Goal: Register for event/course

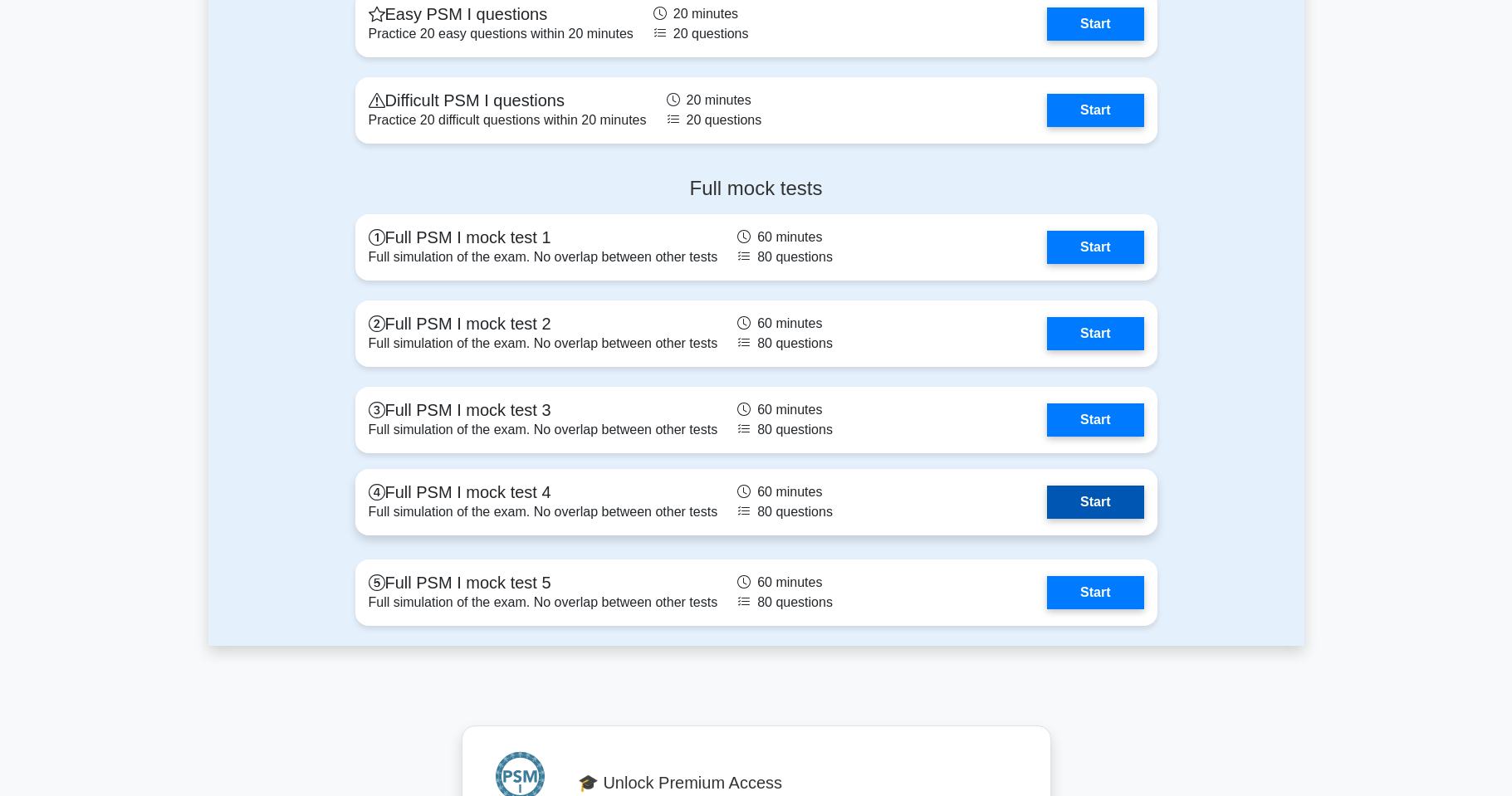
scroll to position [3876, 0]
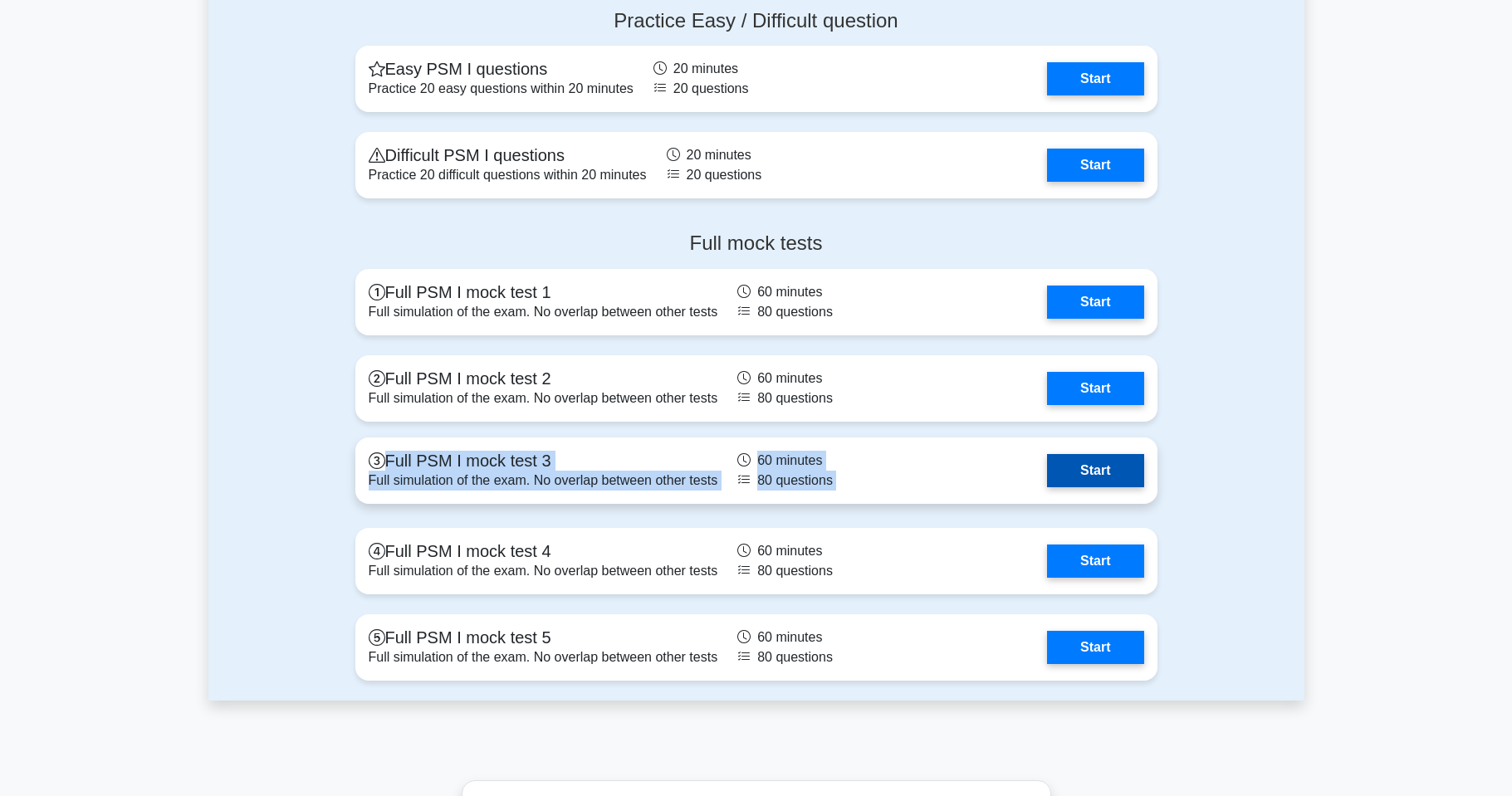
drag, startPoint x: 338, startPoint y: 465, endPoint x: 509, endPoint y: 466, distance: 171.0
click at [510, 469] on div "Full mock tests Full PSM I mock test 1 Full simulation of the exam. No overlap …" at bounding box center [756, 459] width 1097 height 482
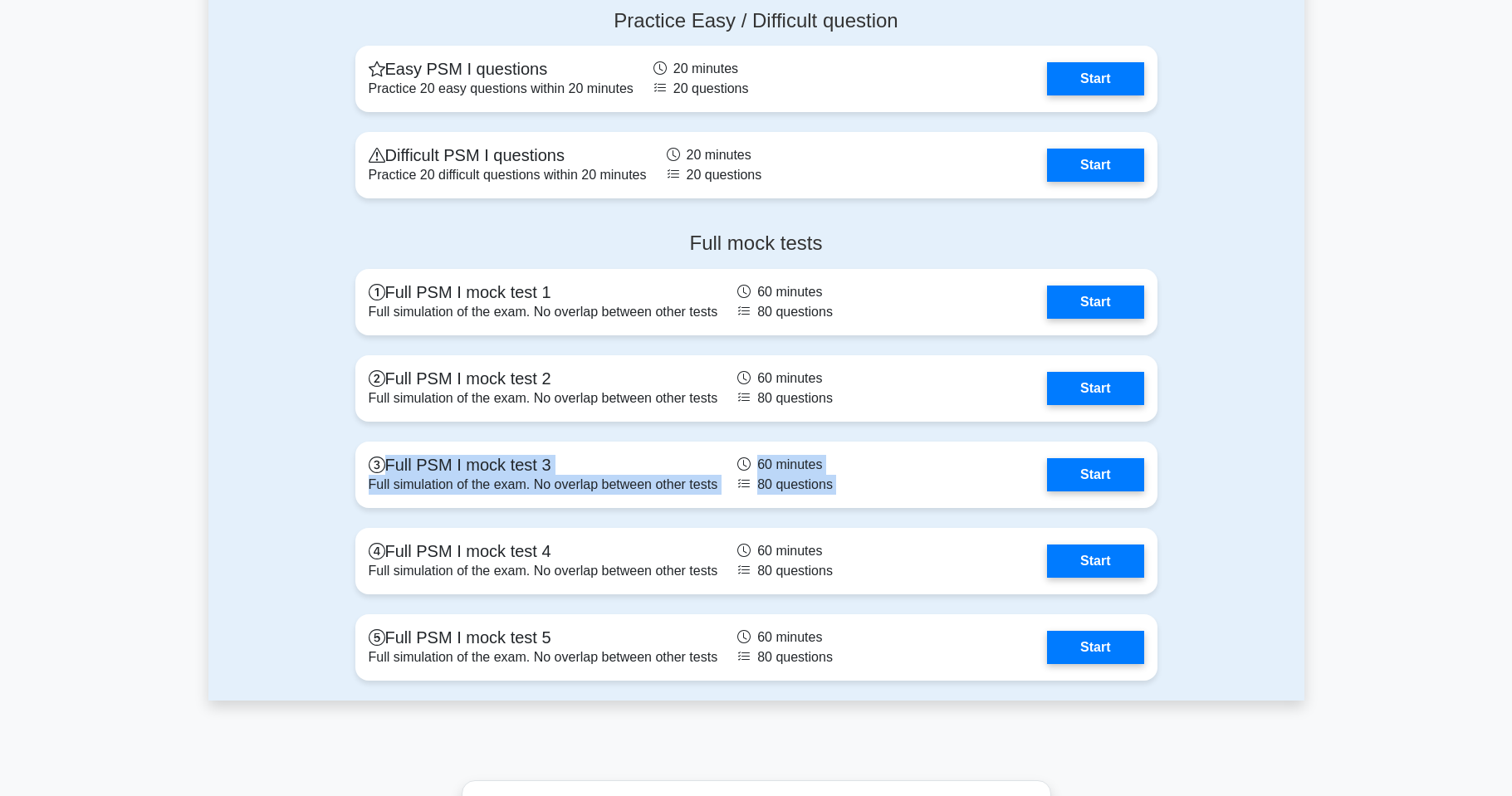
click at [266, 429] on div "Full mock tests Full PSM I mock test 1 Full simulation of the exam. No overlap …" at bounding box center [756, 459] width 1097 height 482
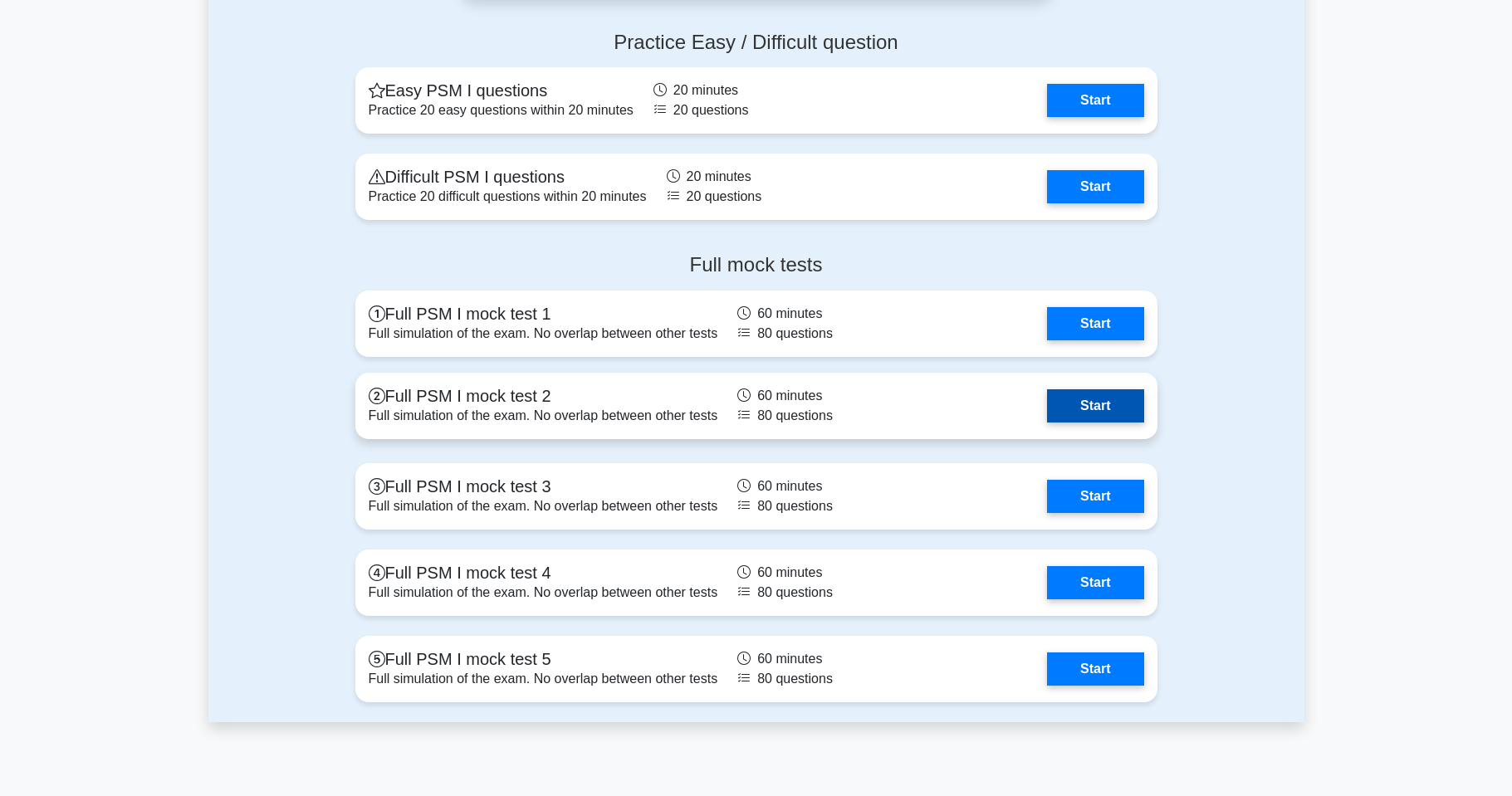
scroll to position [3909, 0]
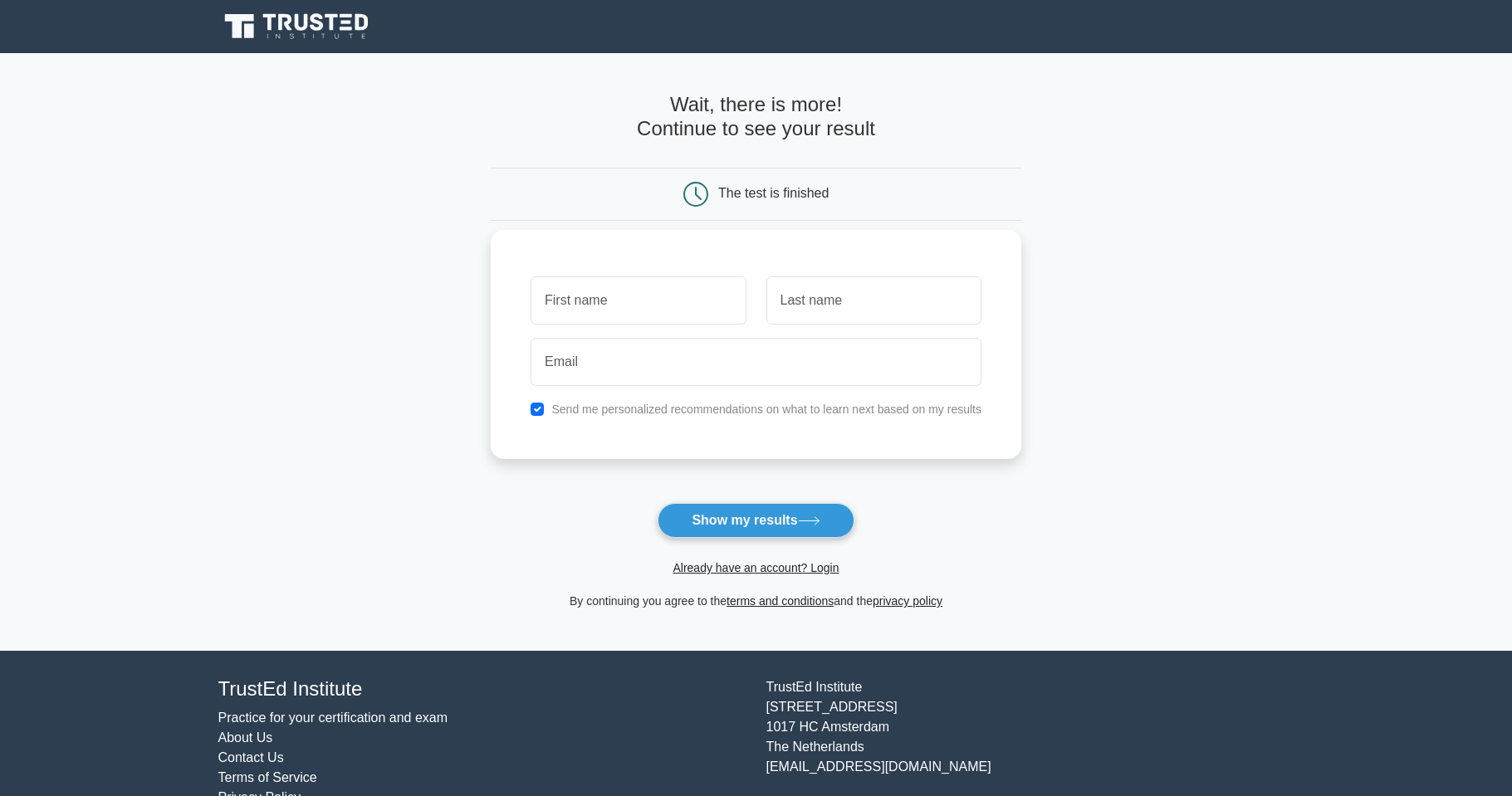
click at [571, 416] on label "Send me personalized recommendations on what to learn next based on my results" at bounding box center [766, 410] width 430 height 14
click at [542, 411] on input "checkbox" at bounding box center [537, 410] width 14 height 14
checkbox input "false"
click at [700, 311] on input "text" at bounding box center [638, 300] width 215 height 48
type input "virendre"
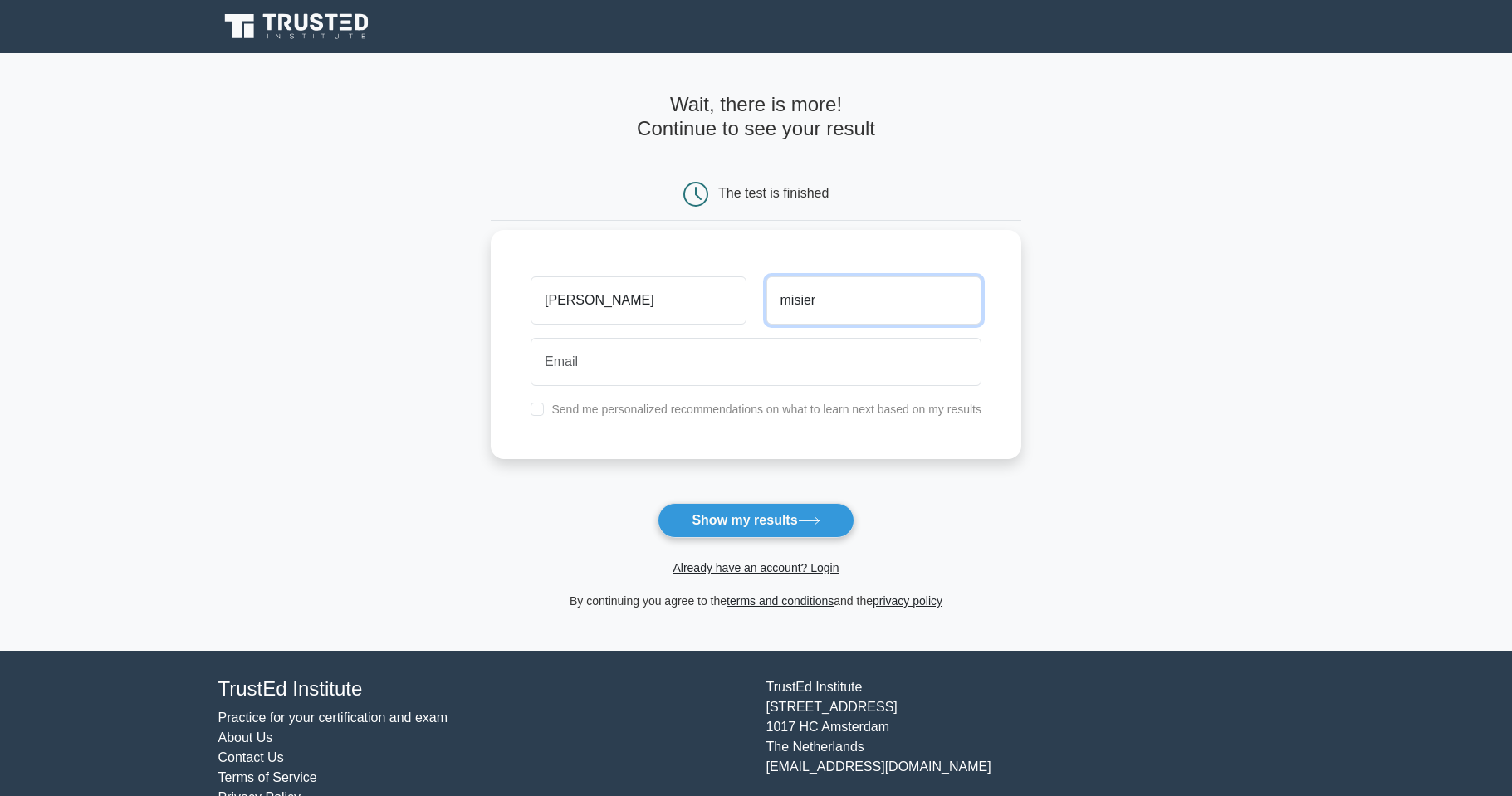
type input "misier"
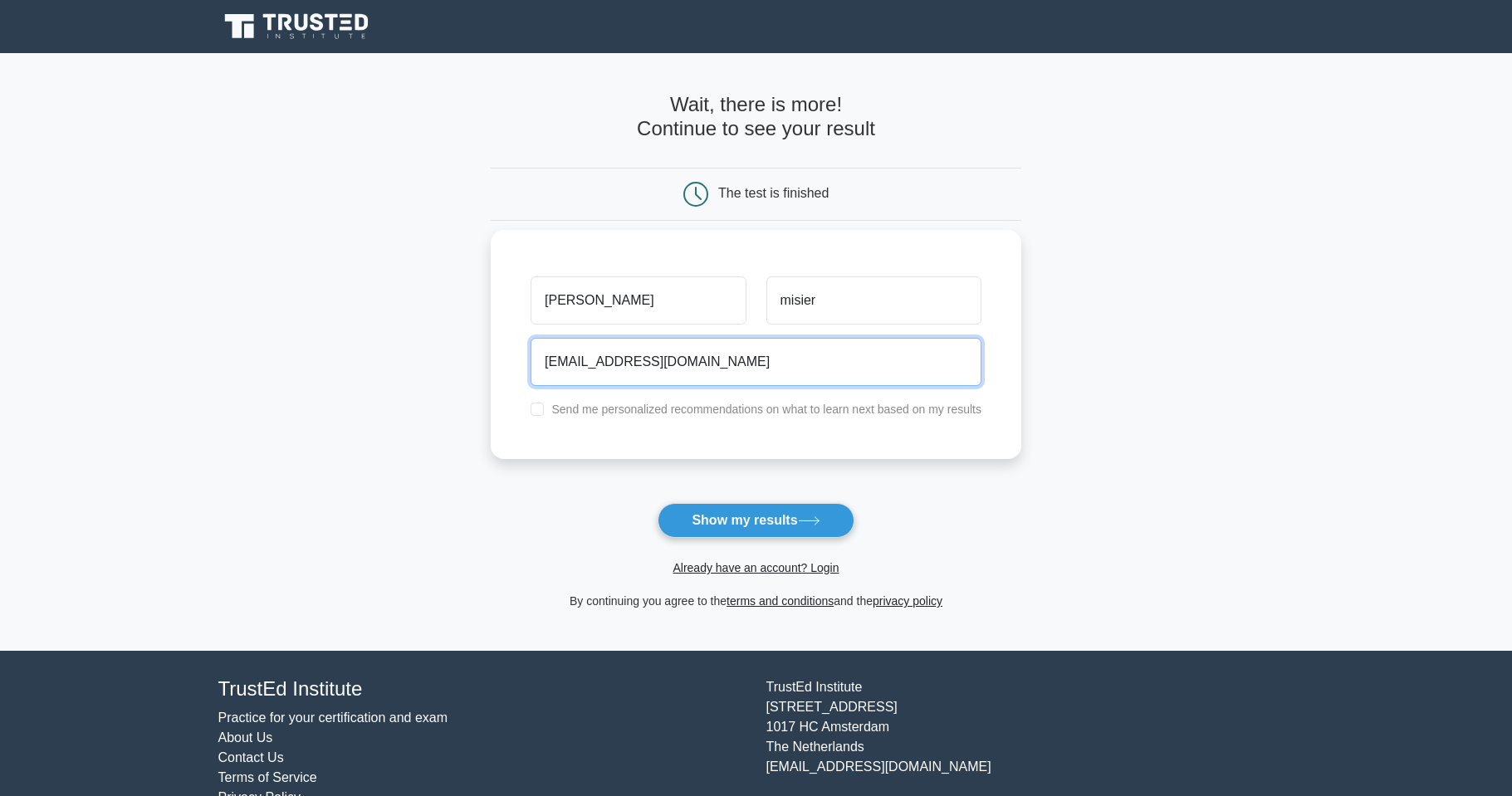
type input "consulting.bmca@gmail.com"
click at [658, 503] on button "Show my results" at bounding box center [756, 521] width 196 height 35
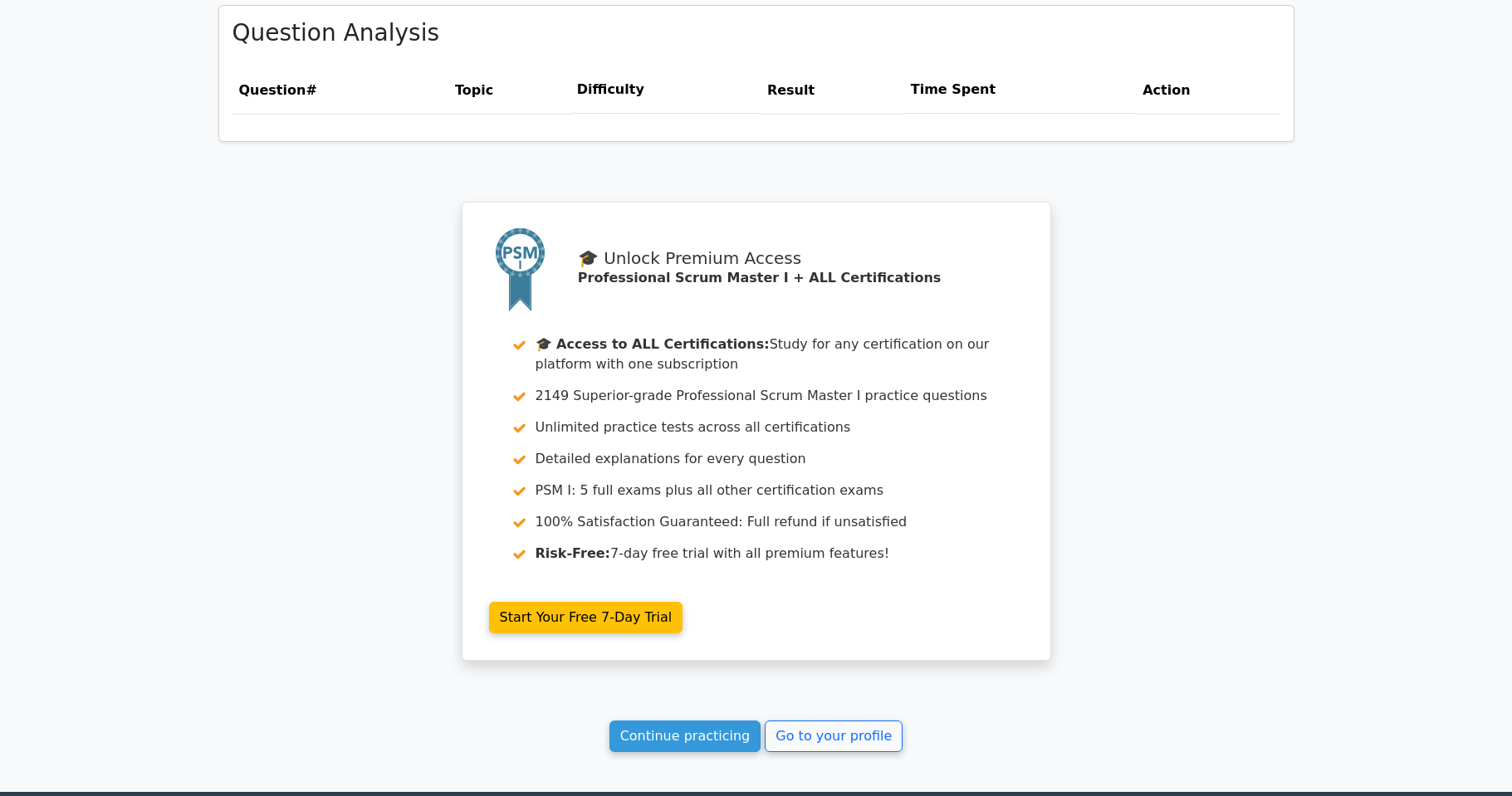
scroll to position [1384, 0]
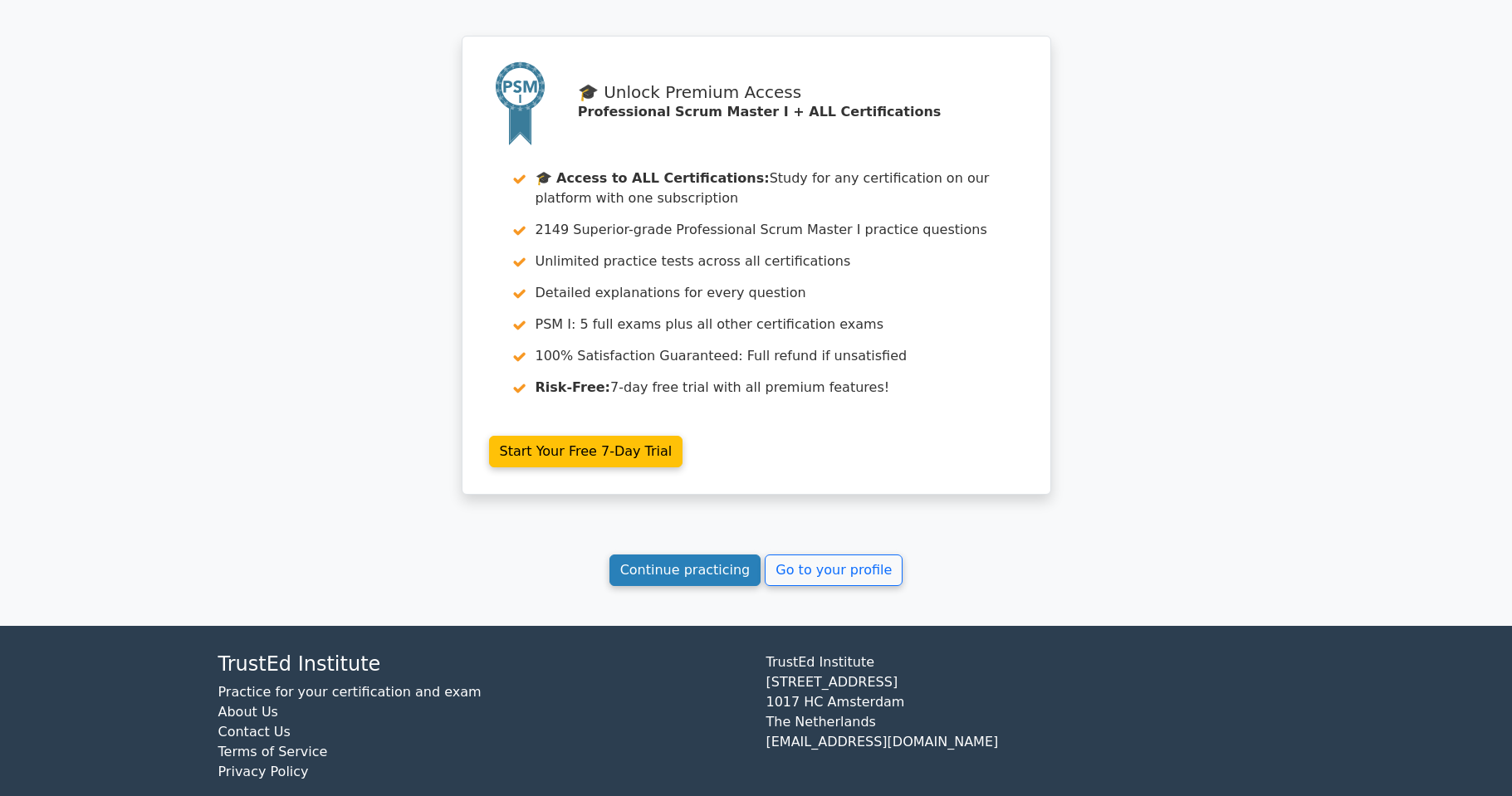
click at [701, 583] on link "Continue practicing" at bounding box center [685, 570] width 152 height 32
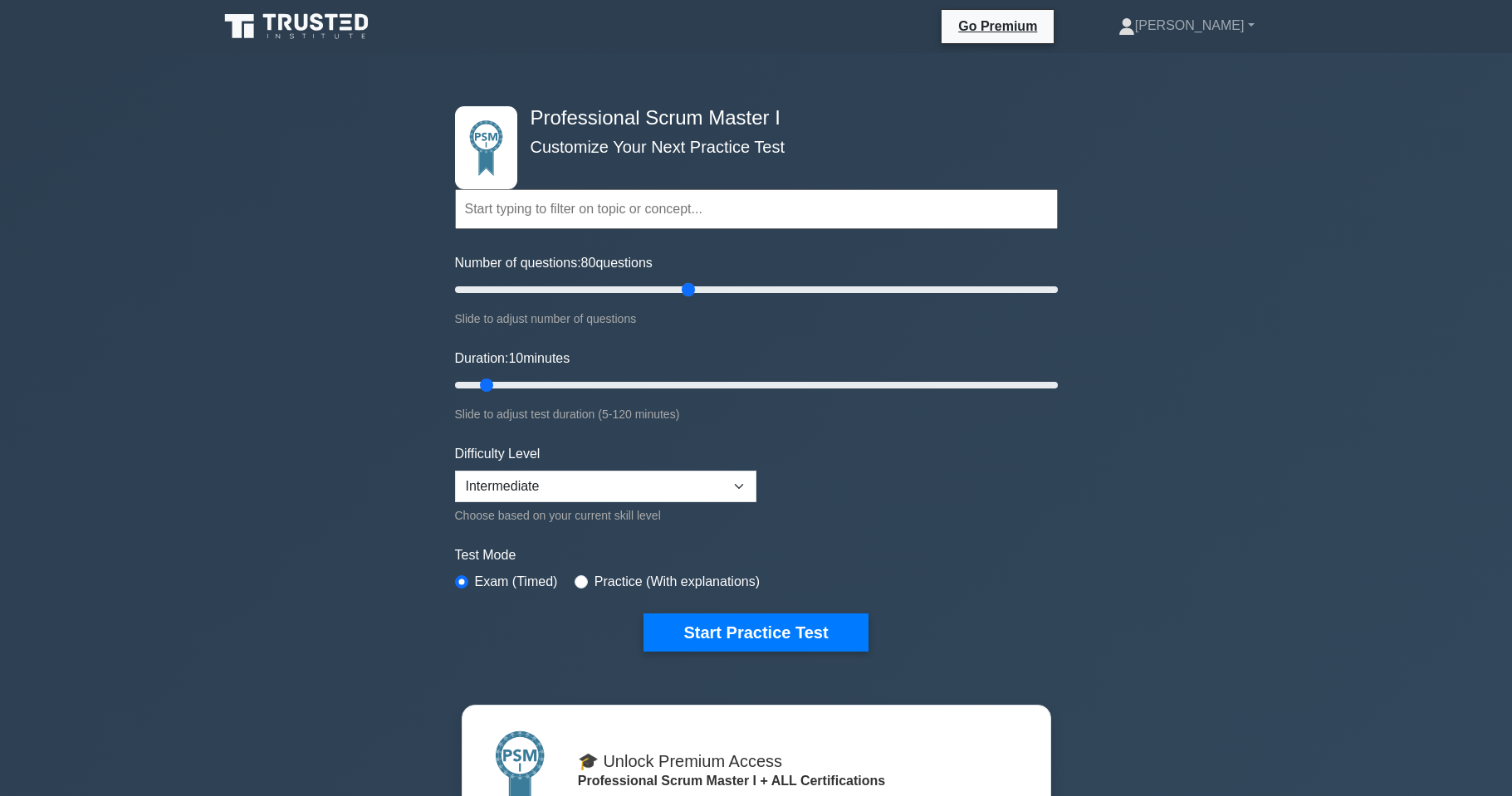
drag, startPoint x: 476, startPoint y: 289, endPoint x: 683, endPoint y: 323, distance: 209.8
type input "80"
click at [683, 299] on input "Number of questions: 80 questions" at bounding box center [756, 290] width 603 height 20
drag, startPoint x: 481, startPoint y: 384, endPoint x: 839, endPoint y: 384, distance: 358.0
type input "80"
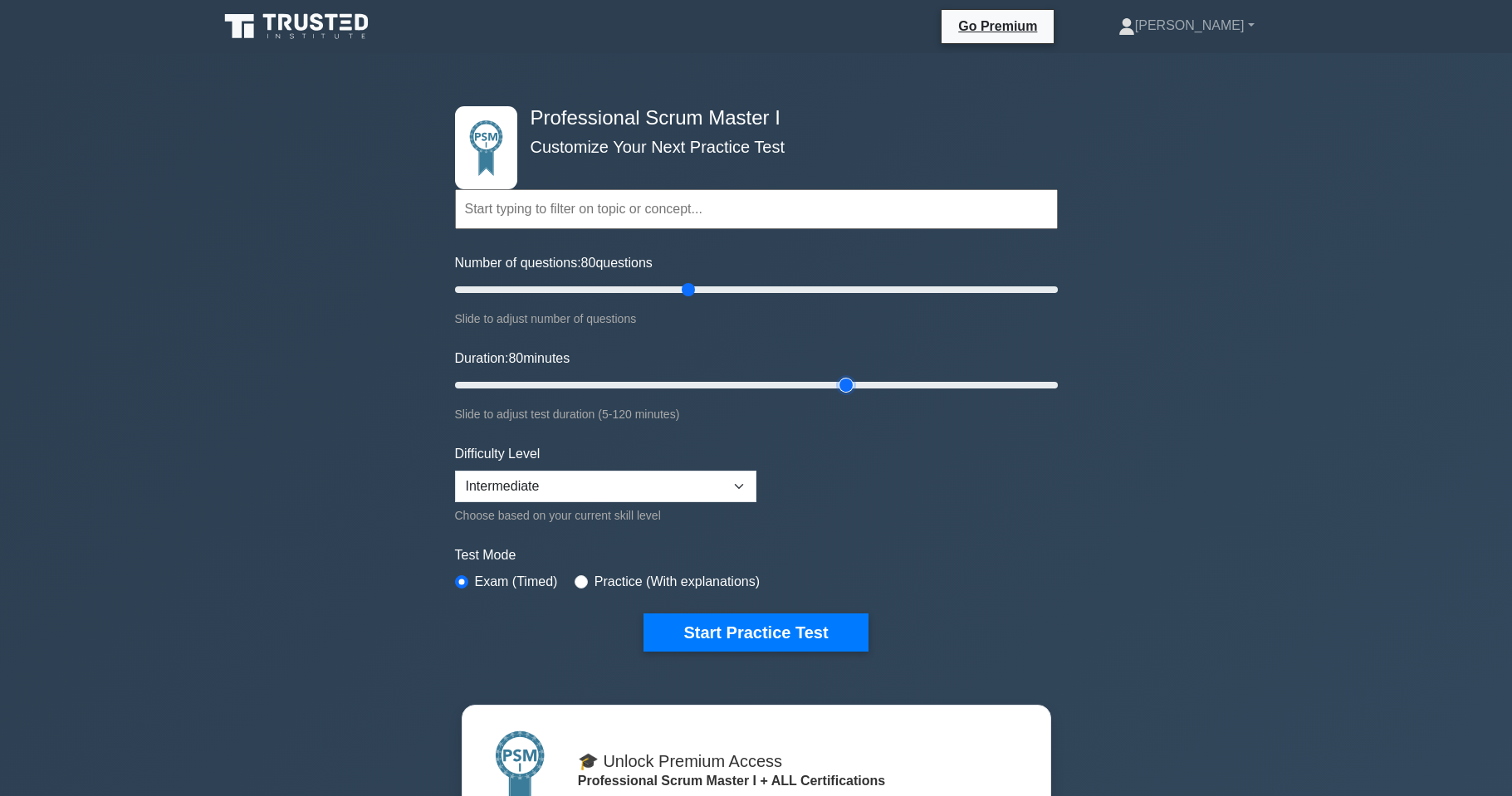
click at [839, 384] on input "Duration: 80 minutes" at bounding box center [756, 385] width 603 height 20
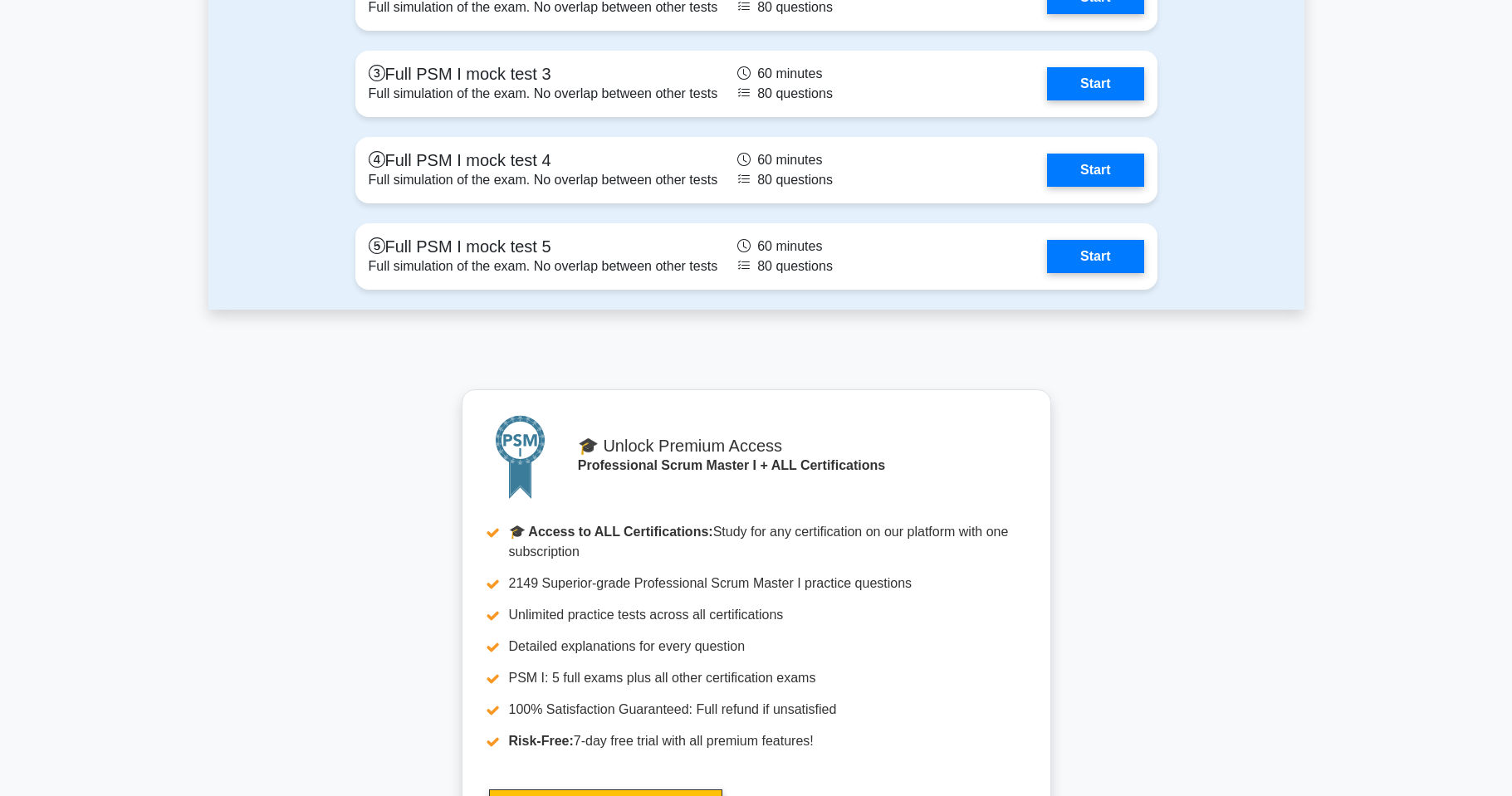
scroll to position [4281, 0]
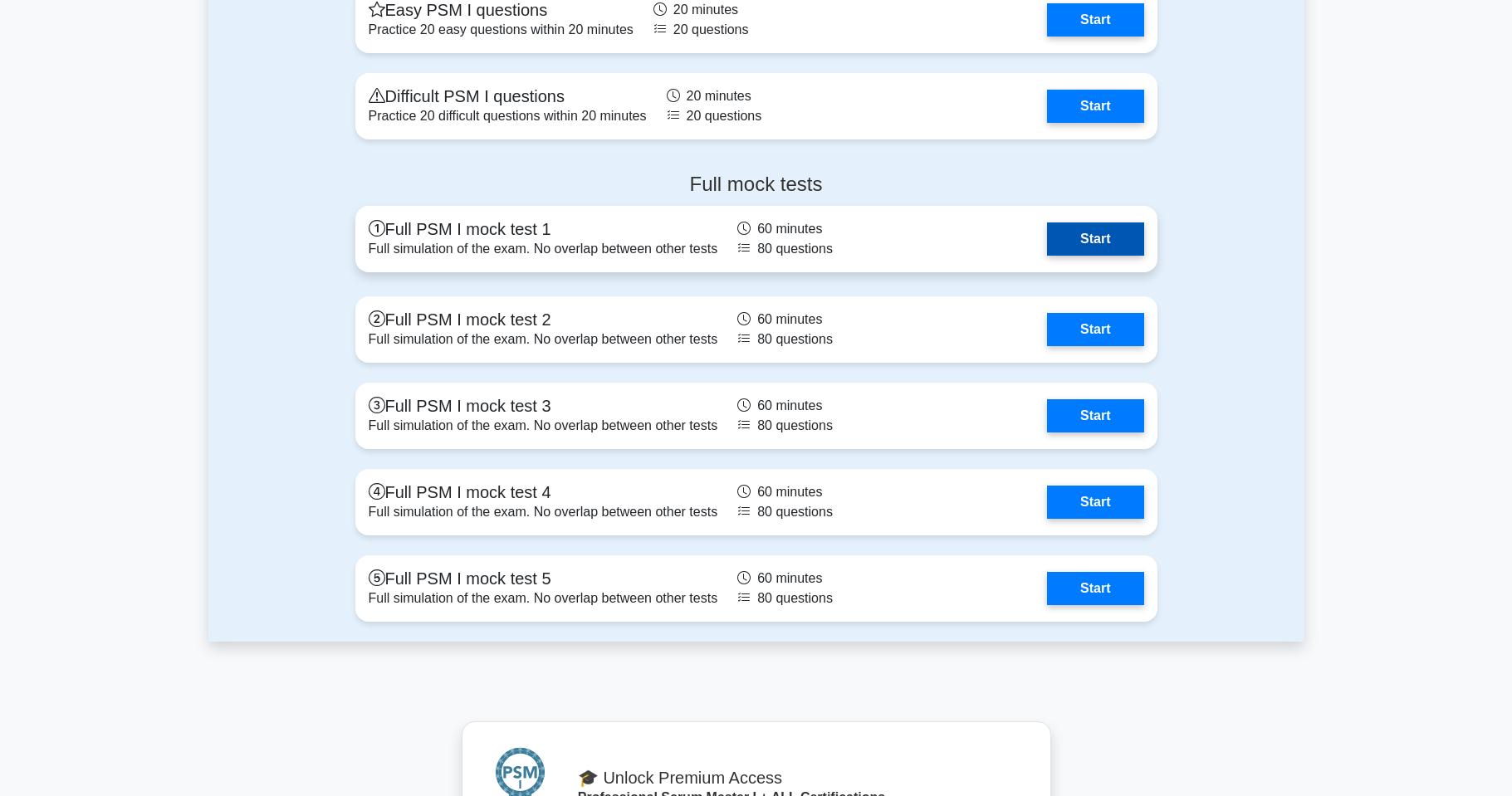
click at [1112, 234] on link "Start" at bounding box center [1096, 239] width 97 height 33
click at [1095, 251] on link "Start" at bounding box center [1096, 239] width 97 height 33
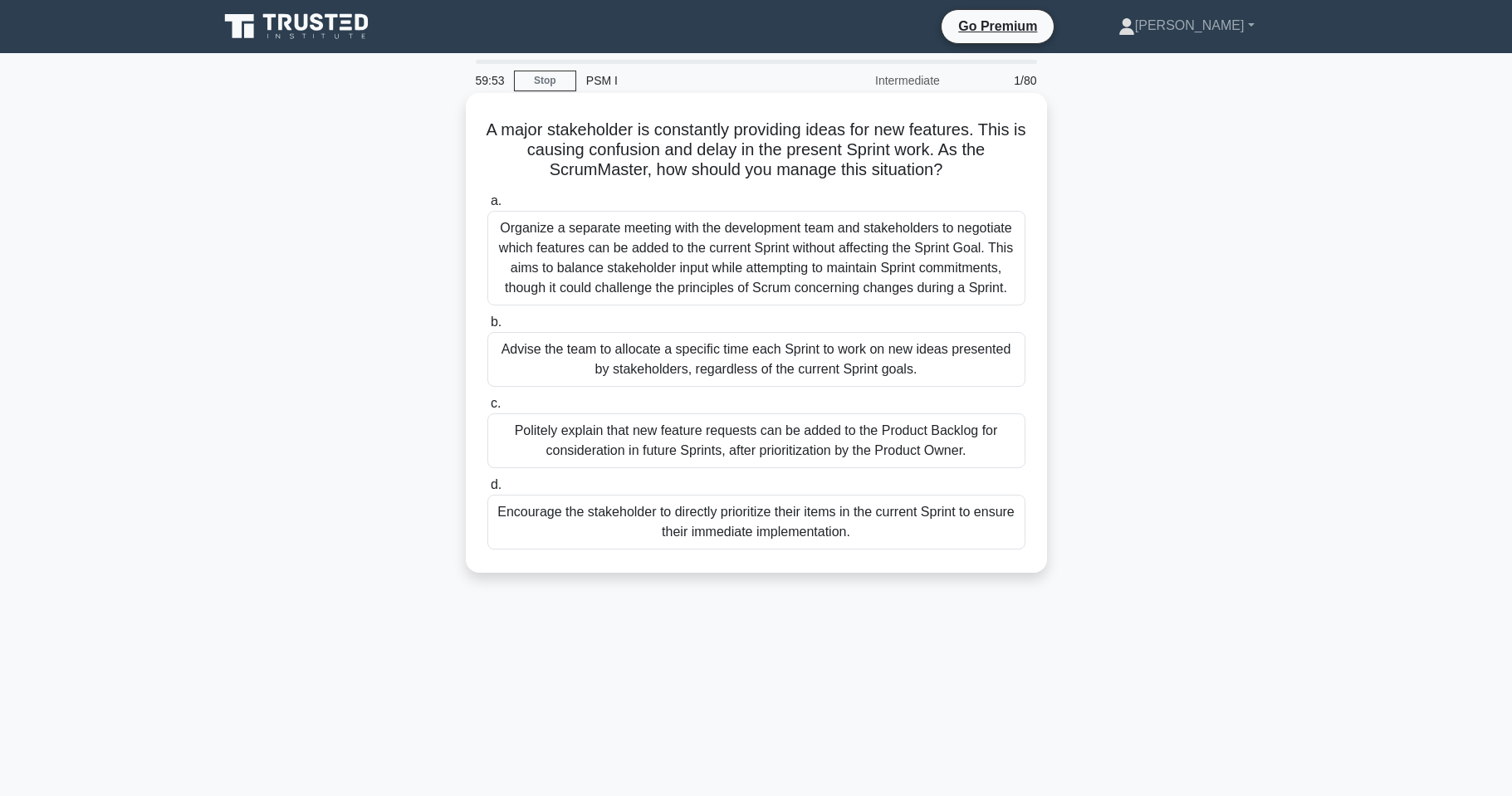
click at [795, 268] on div "Organize a separate meeting with the development team and stakeholders to negot…" at bounding box center [756, 258] width 538 height 95
click at [488, 207] on input "a. Organize a separate meeting with the development team and stakeholders to ne…" at bounding box center [488, 201] width 0 height 11
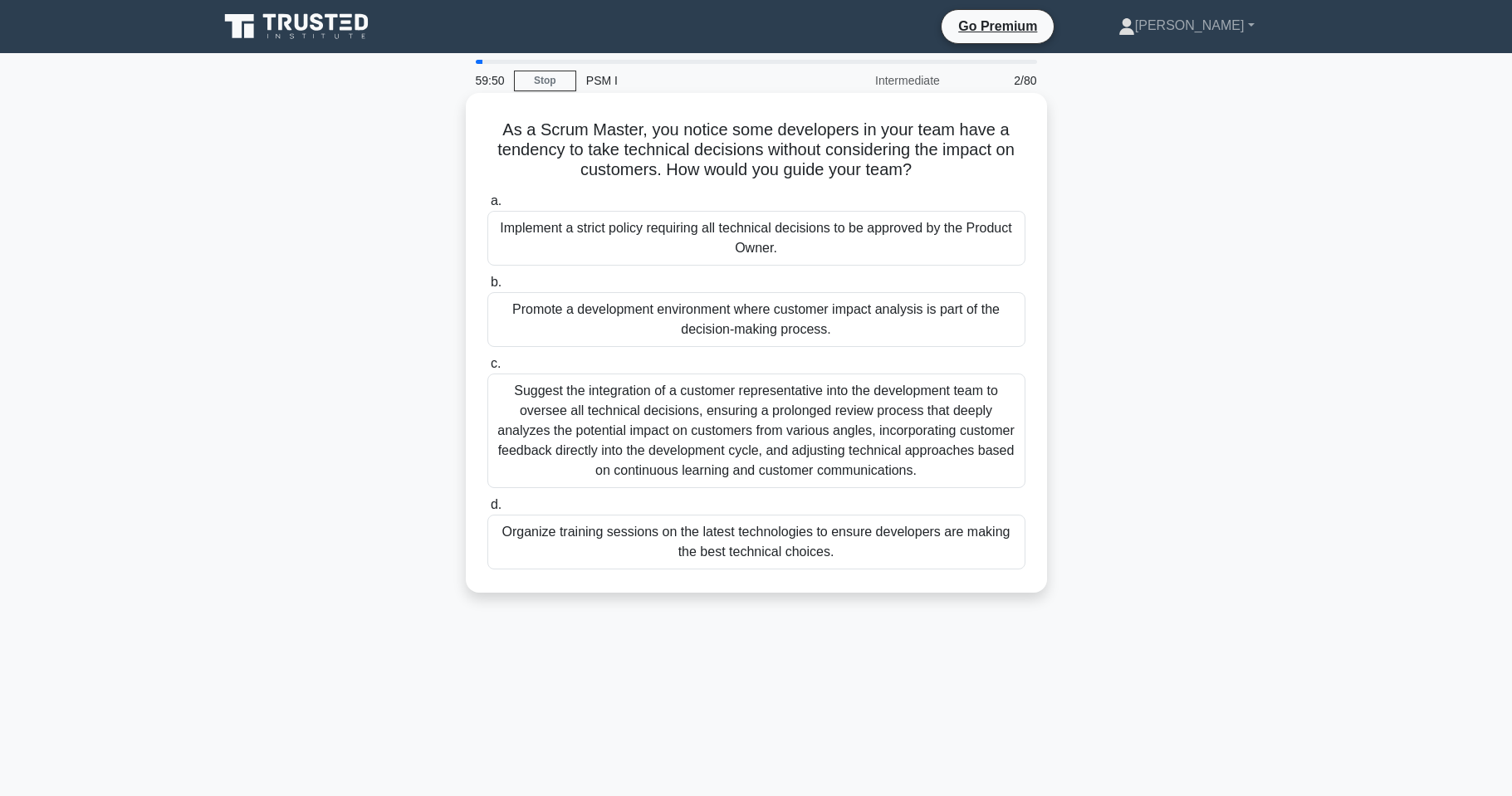
click at [788, 395] on div "Suggest the integration of a customer representative into the development team …" at bounding box center [756, 431] width 538 height 115
click at [488, 370] on input "c. Suggest the integration of a customer representative into the development te…" at bounding box center [488, 363] width 0 height 11
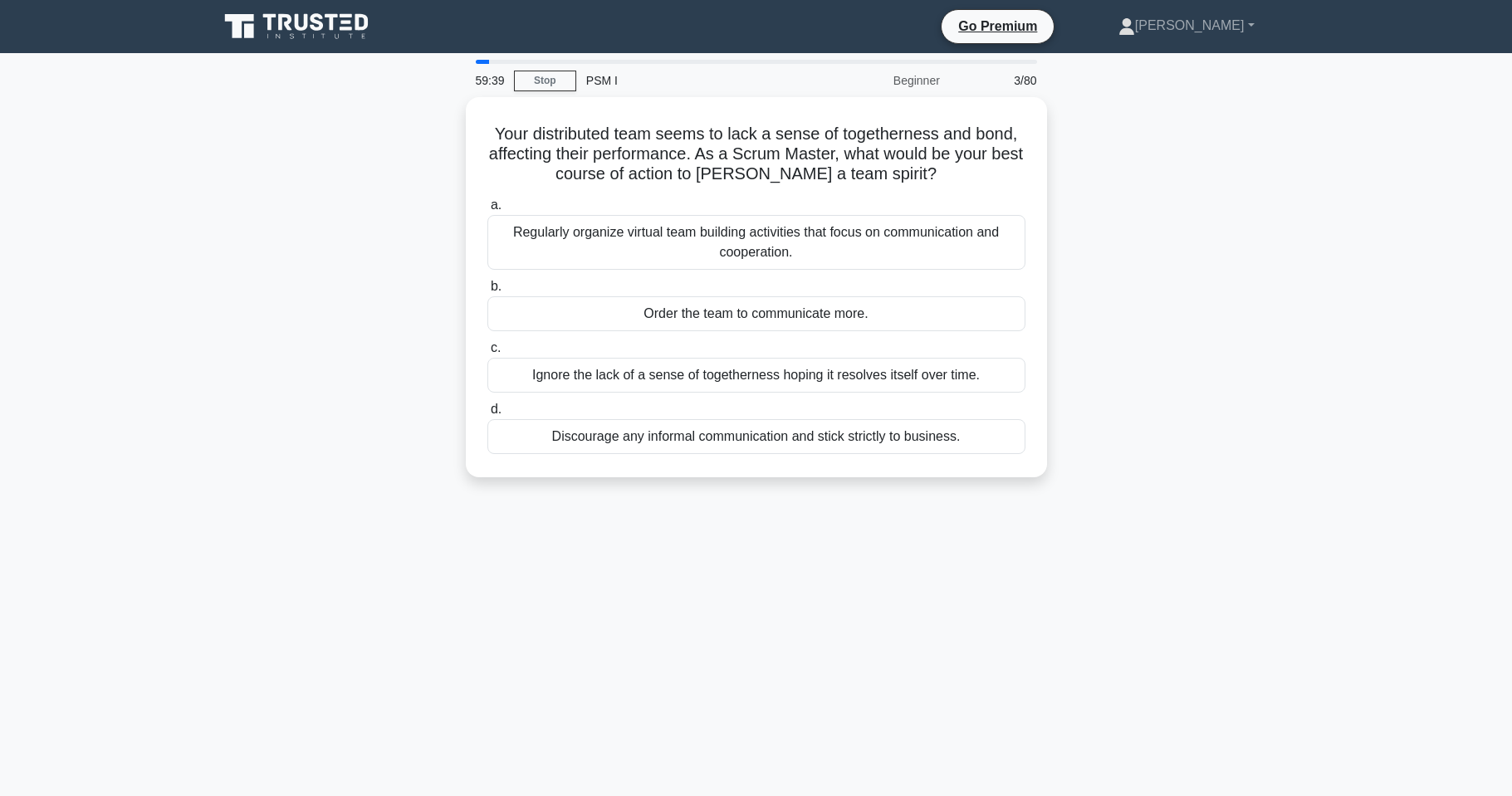
click at [1014, 80] on div "3/80" at bounding box center [998, 80] width 98 height 33
drag, startPoint x: 485, startPoint y: 62, endPoint x: 474, endPoint y: 61, distance: 11.0
click at [474, 61] on div at bounding box center [756, 62] width 582 height 4
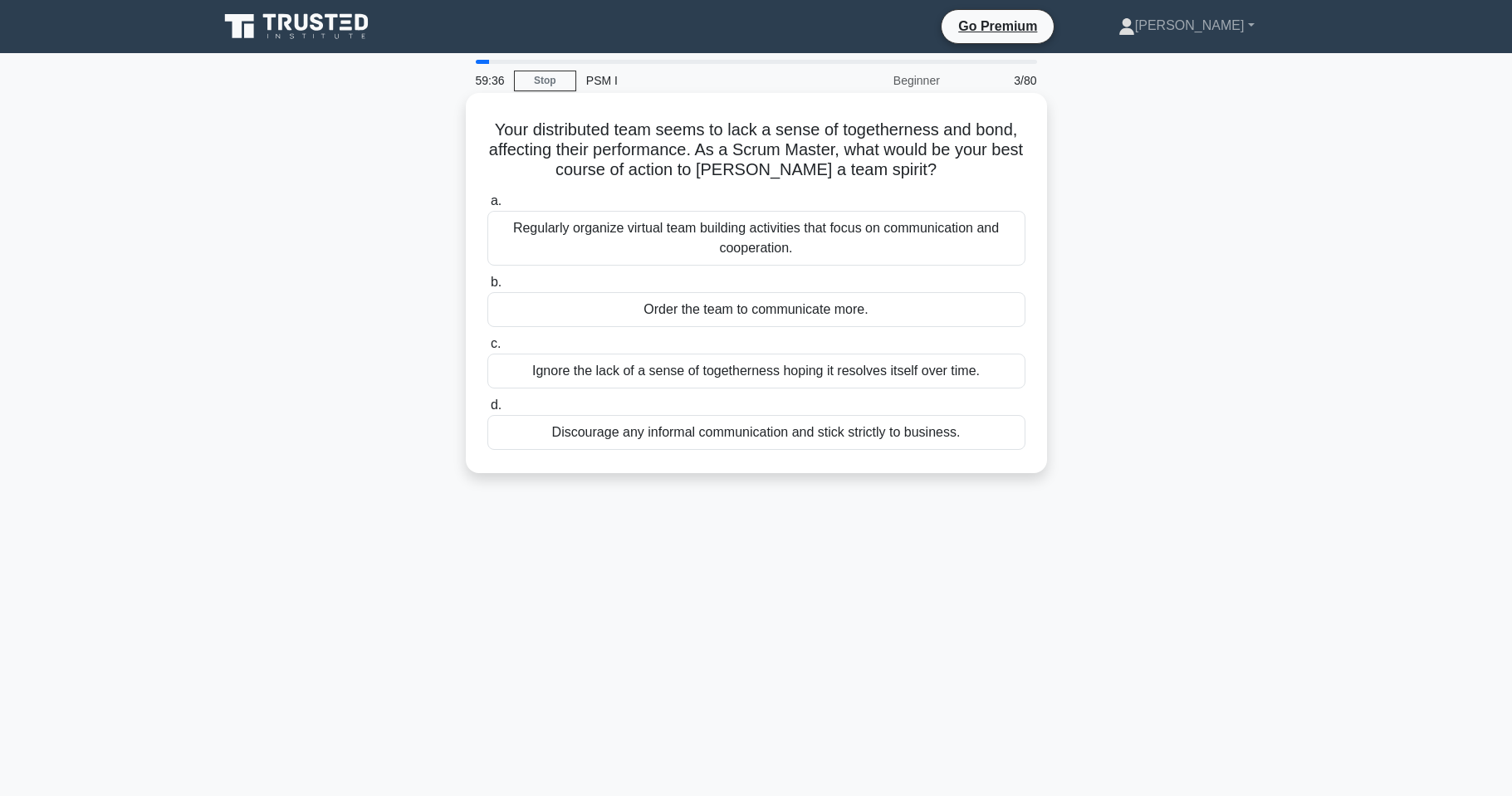
click at [535, 232] on div "Regularly organize virtual team building activities that focus on communication…" at bounding box center [756, 238] width 538 height 55
click at [488, 207] on input "a. Regularly organize virtual team building activities that focus on communicat…" at bounding box center [488, 201] width 0 height 11
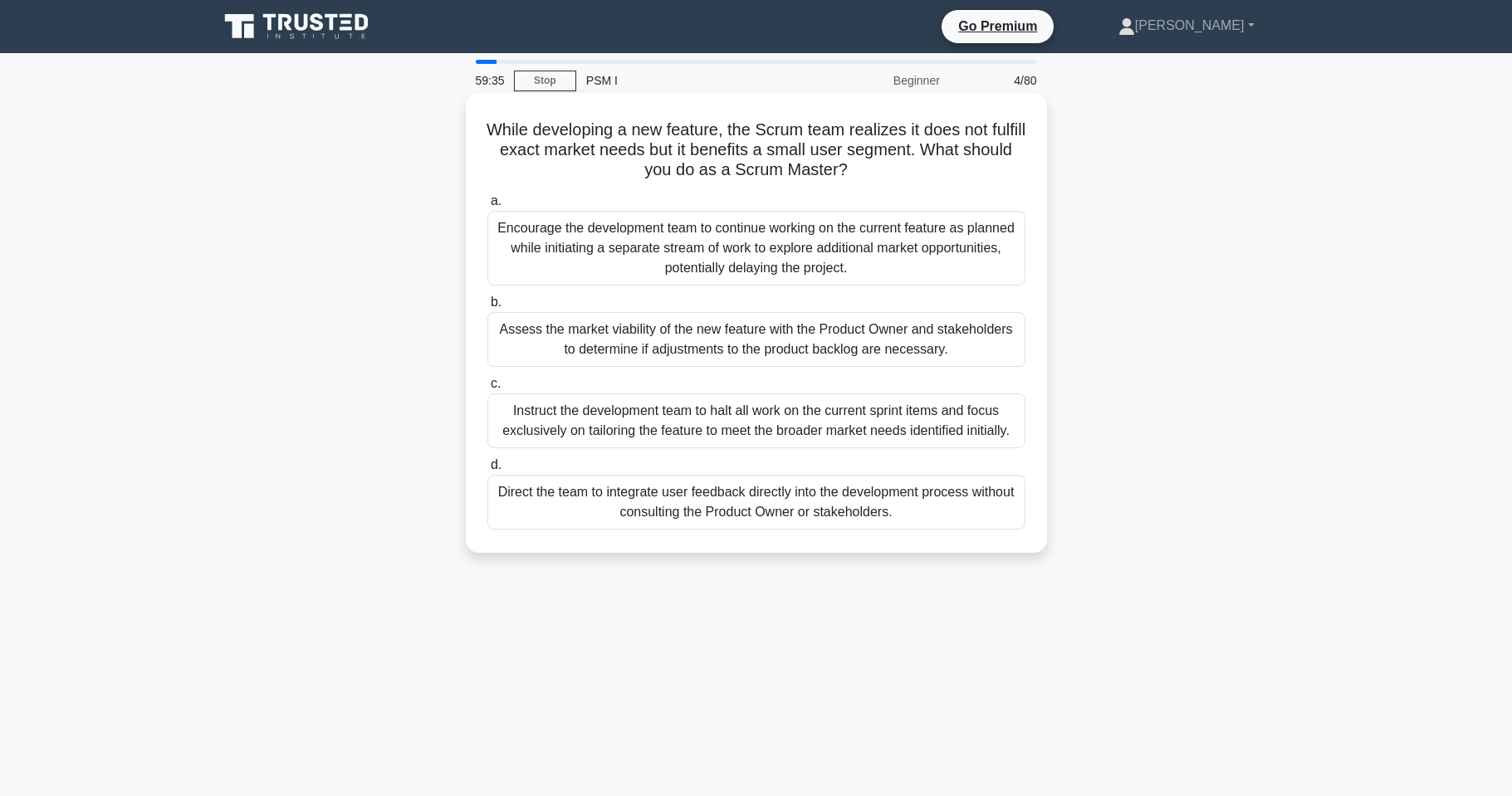
click at [572, 420] on div "Instruct the development team to halt all work on the current sprint items and …" at bounding box center [756, 420] width 538 height 55
click at [488, 389] on input "c. Instruct the development team to halt all work on the current sprint items a…" at bounding box center [488, 384] width 0 height 11
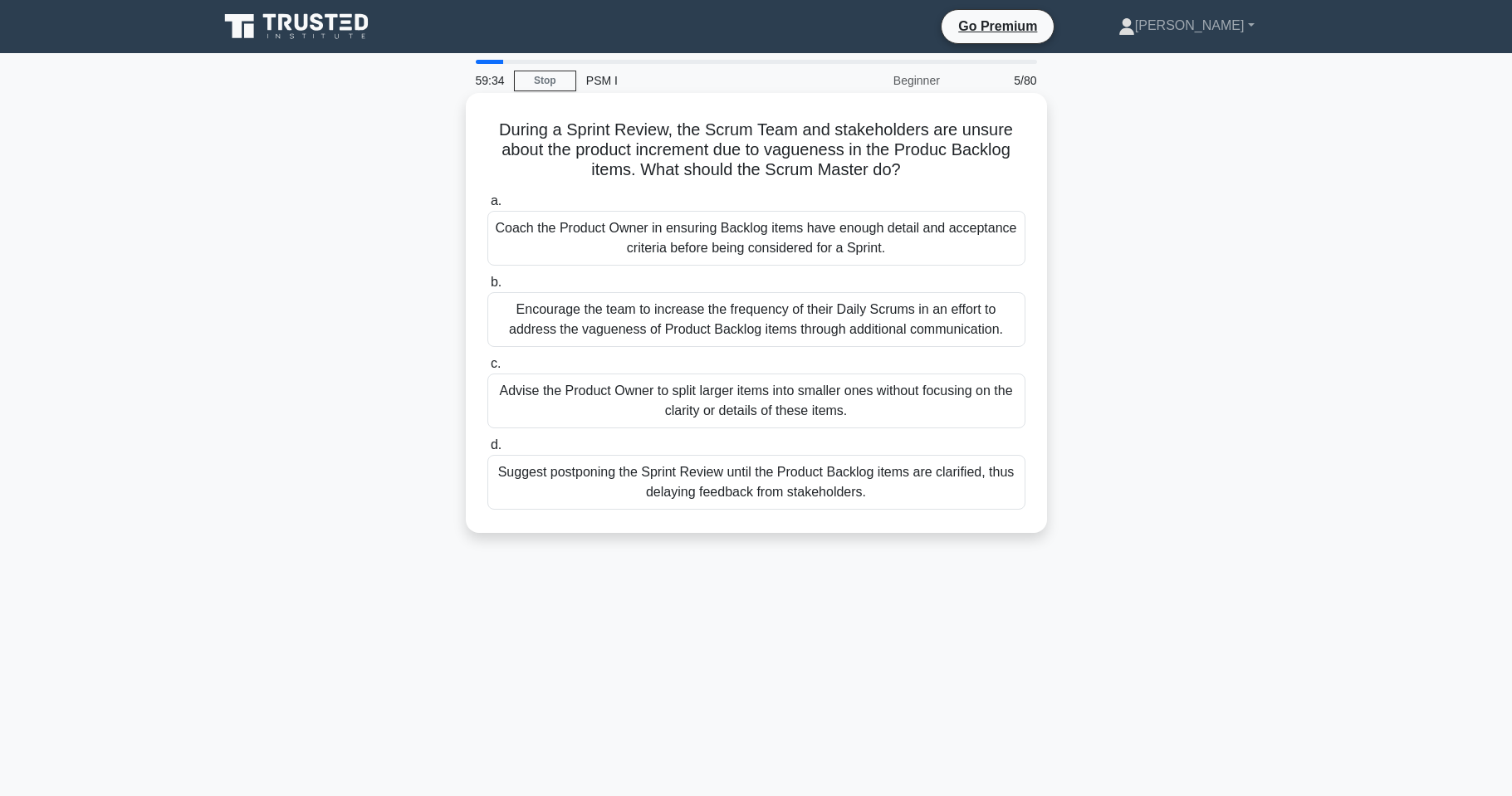
click at [630, 357] on label "c. Advise the Product Owner to split larger items into smaller ones without foc…" at bounding box center [756, 390] width 538 height 74
click at [488, 358] on input "c. Advise the Product Owner to split larger items into smaller ones without foc…" at bounding box center [488, 363] width 0 height 11
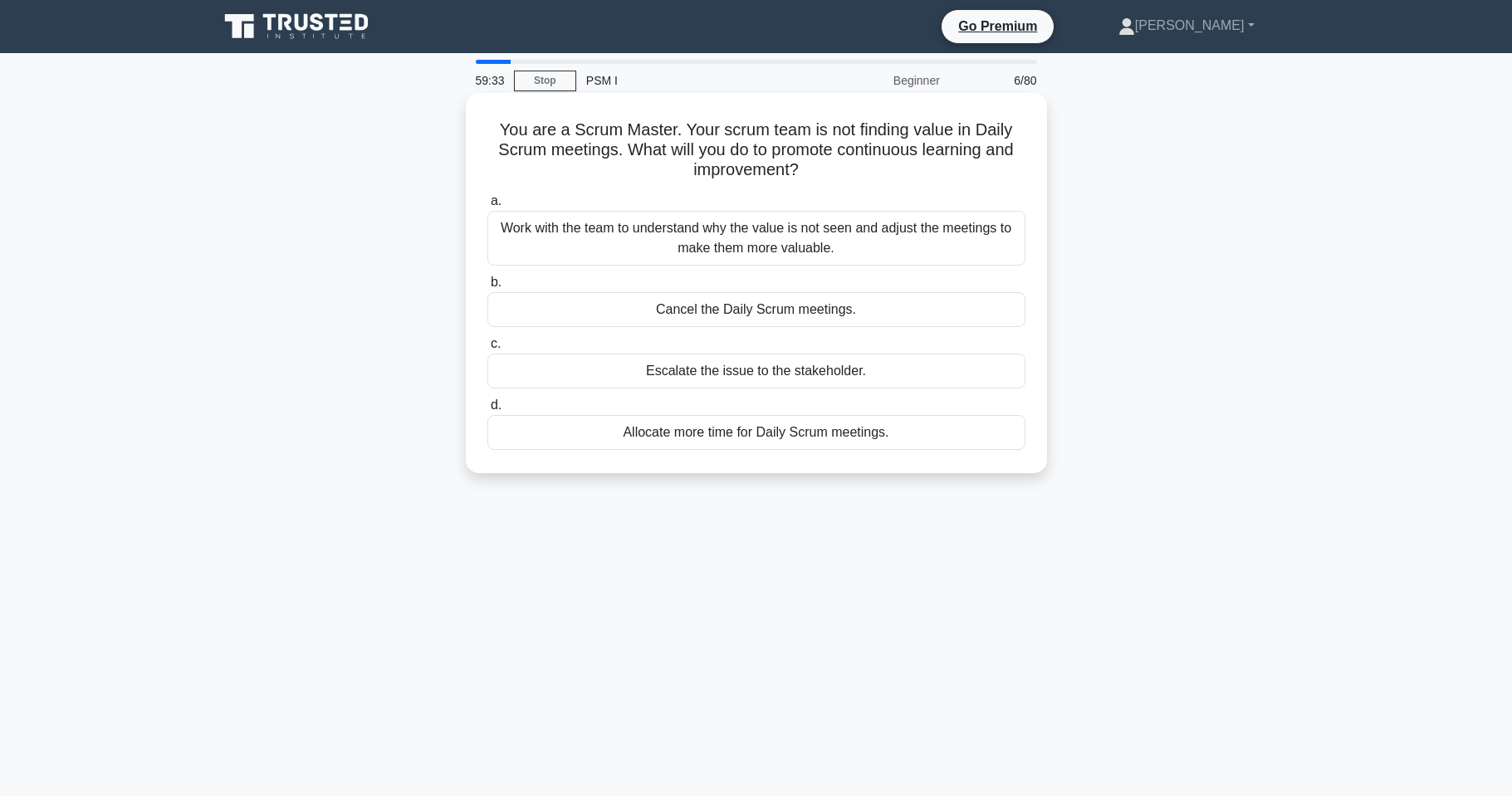
click at [638, 307] on div "Cancel the Daily Scrum meetings." at bounding box center [756, 310] width 538 height 35
click at [488, 288] on input "b. Cancel the Daily Scrum meetings." at bounding box center [488, 282] width 0 height 11
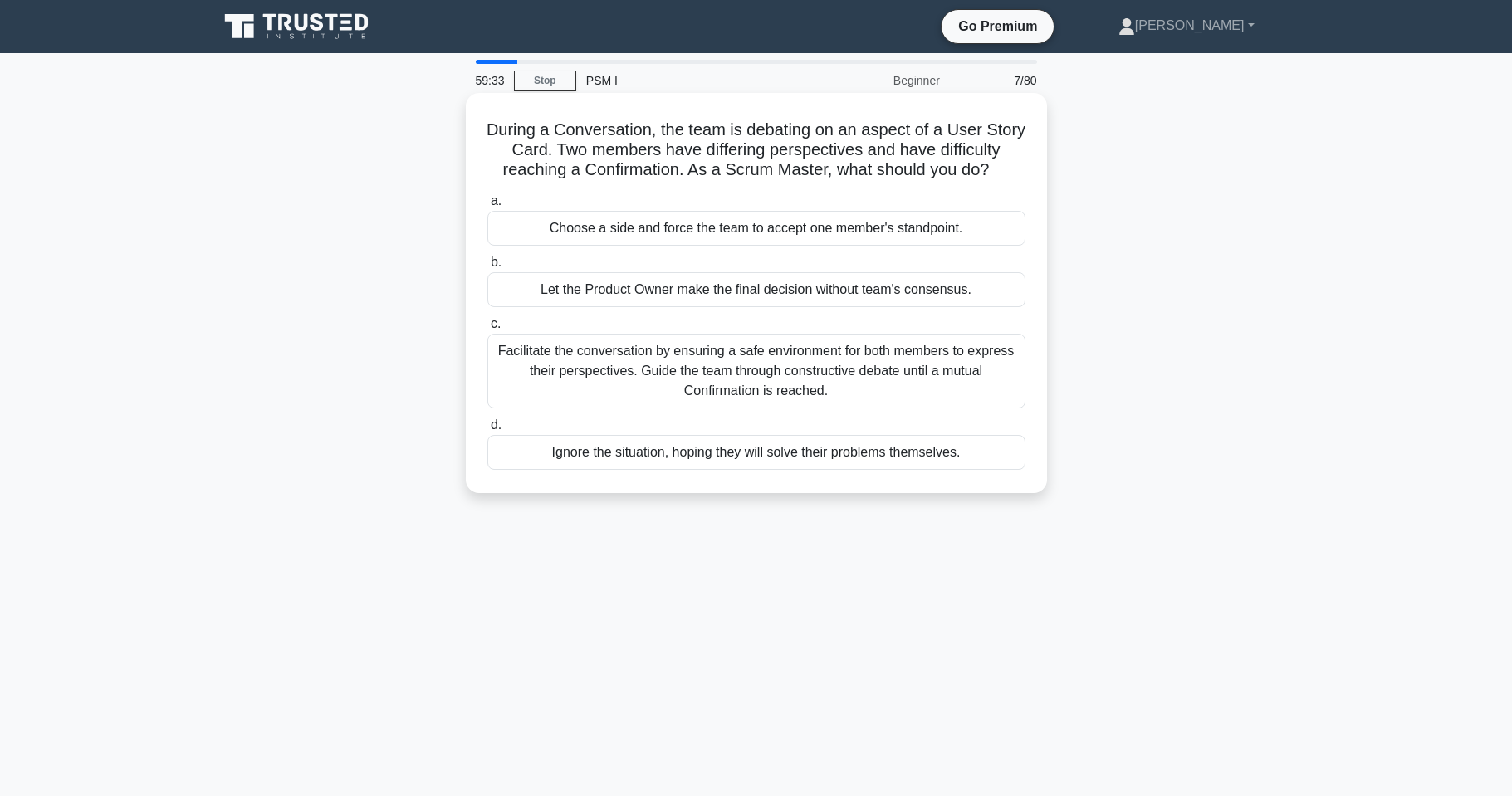
click at [652, 244] on div "Choose a side and force the team to accept one member's standpoint." at bounding box center [756, 228] width 538 height 35
click at [488, 207] on input "a. Choose a side and force the team to accept one member's standpoint." at bounding box center [488, 201] width 0 height 11
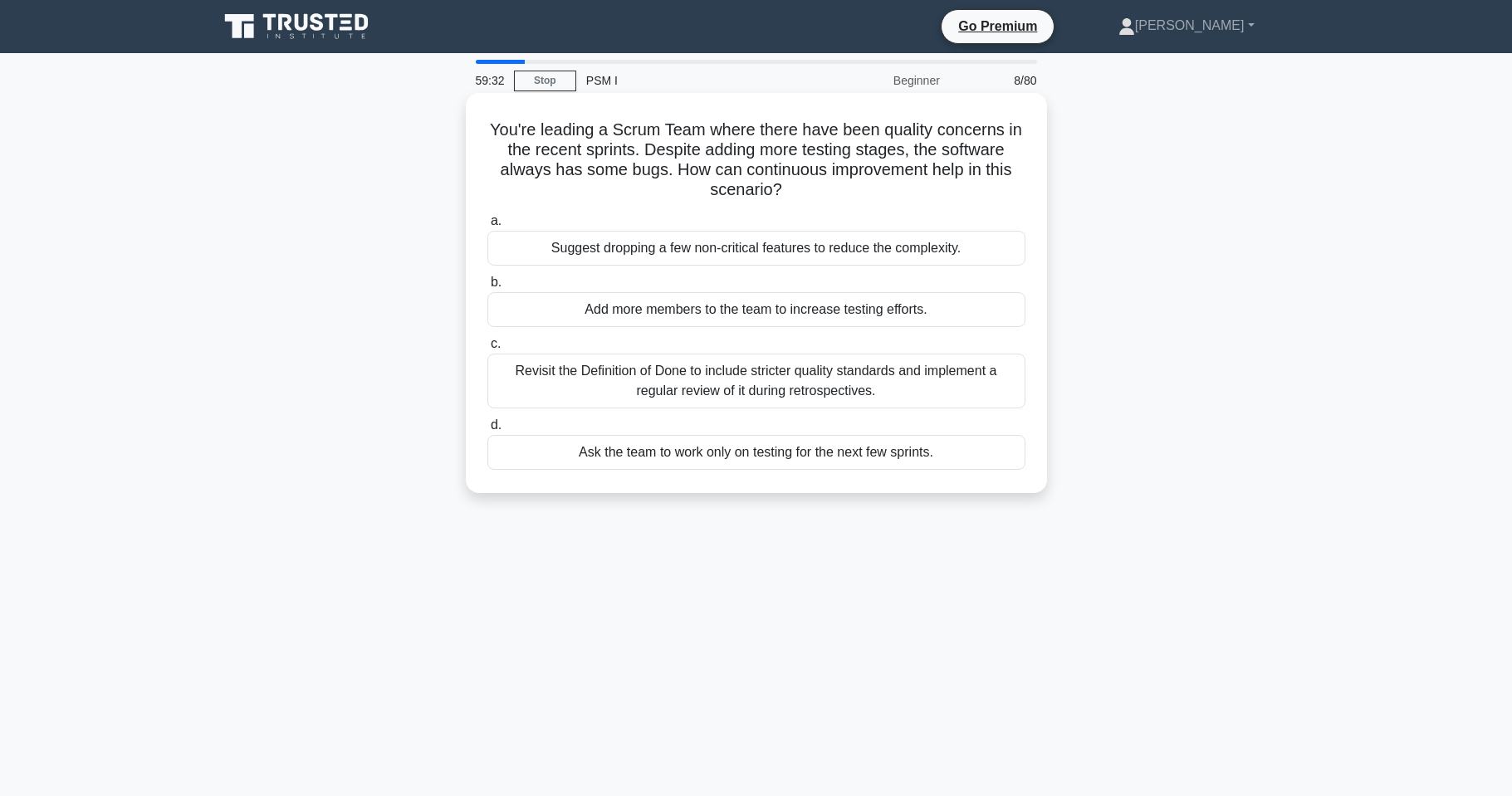
click at [618, 378] on div "Revisit the Definition of Done to include stricter quality standards and implem…" at bounding box center [756, 381] width 538 height 55
click at [488, 350] on input "c. Revisit the Definition of Done to include stricter quality standards and imp…" at bounding box center [488, 344] width 0 height 11
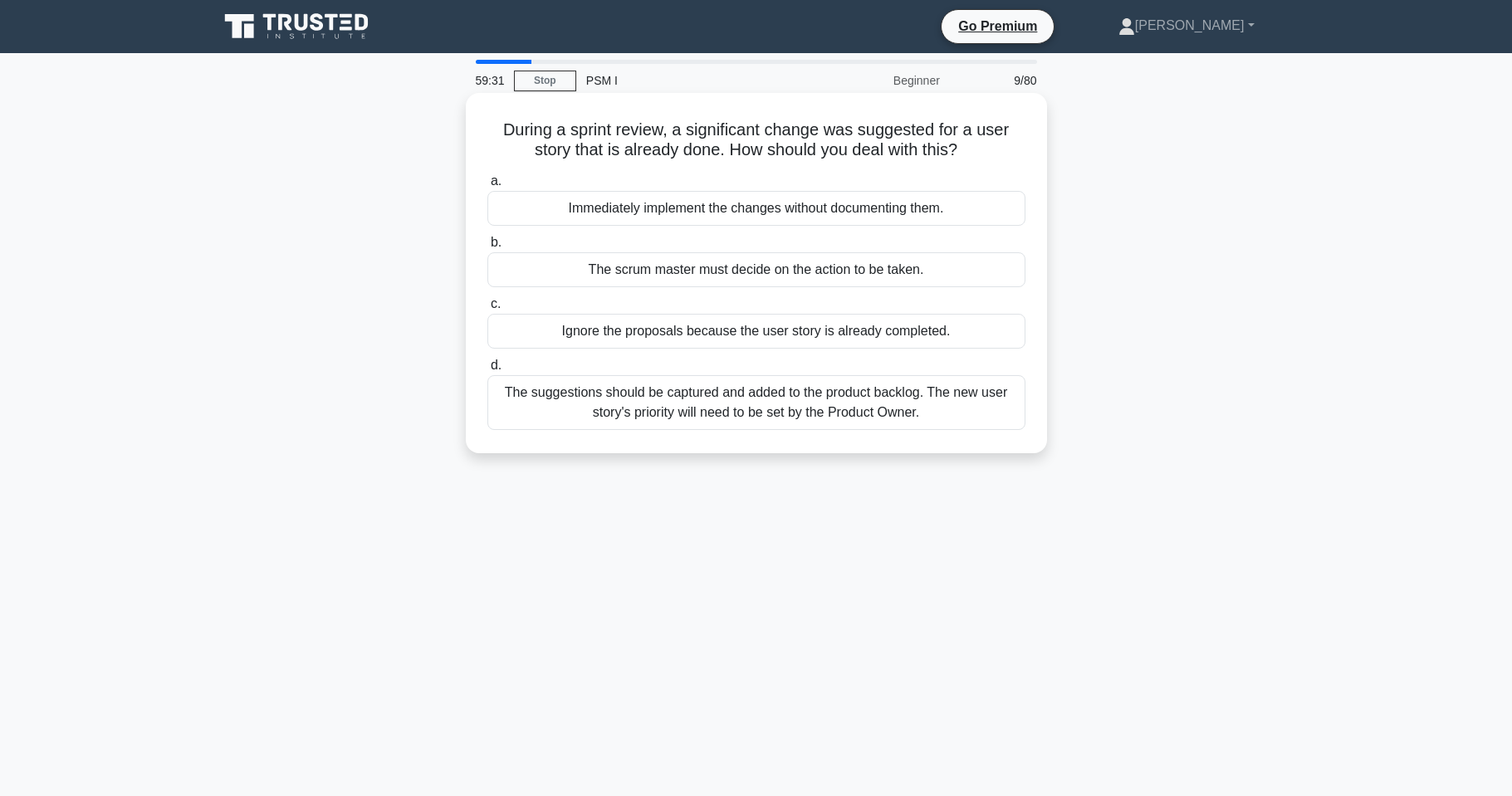
click at [624, 331] on div "Ignore the proposals because the user story is already completed." at bounding box center [756, 331] width 538 height 35
click at [488, 310] on input "c. Ignore the proposals because the user story is already completed." at bounding box center [488, 303] width 0 height 11
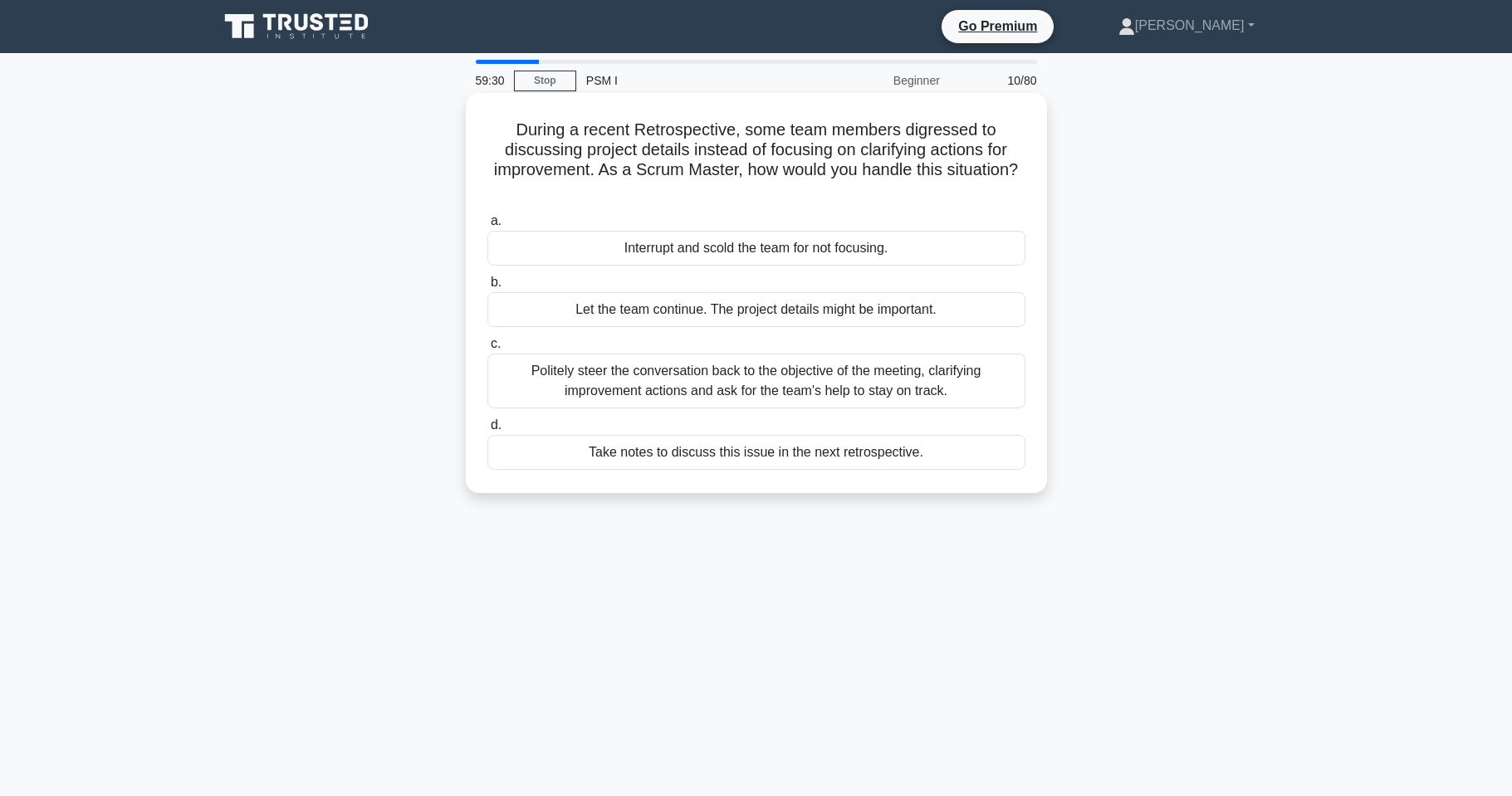
click at [619, 435] on label "d. Take notes to discuss this issue in the next retrospective." at bounding box center [756, 442] width 538 height 55
click at [488, 431] on input "d. Take notes to discuss this issue in the next retrospective." at bounding box center [488, 425] width 0 height 11
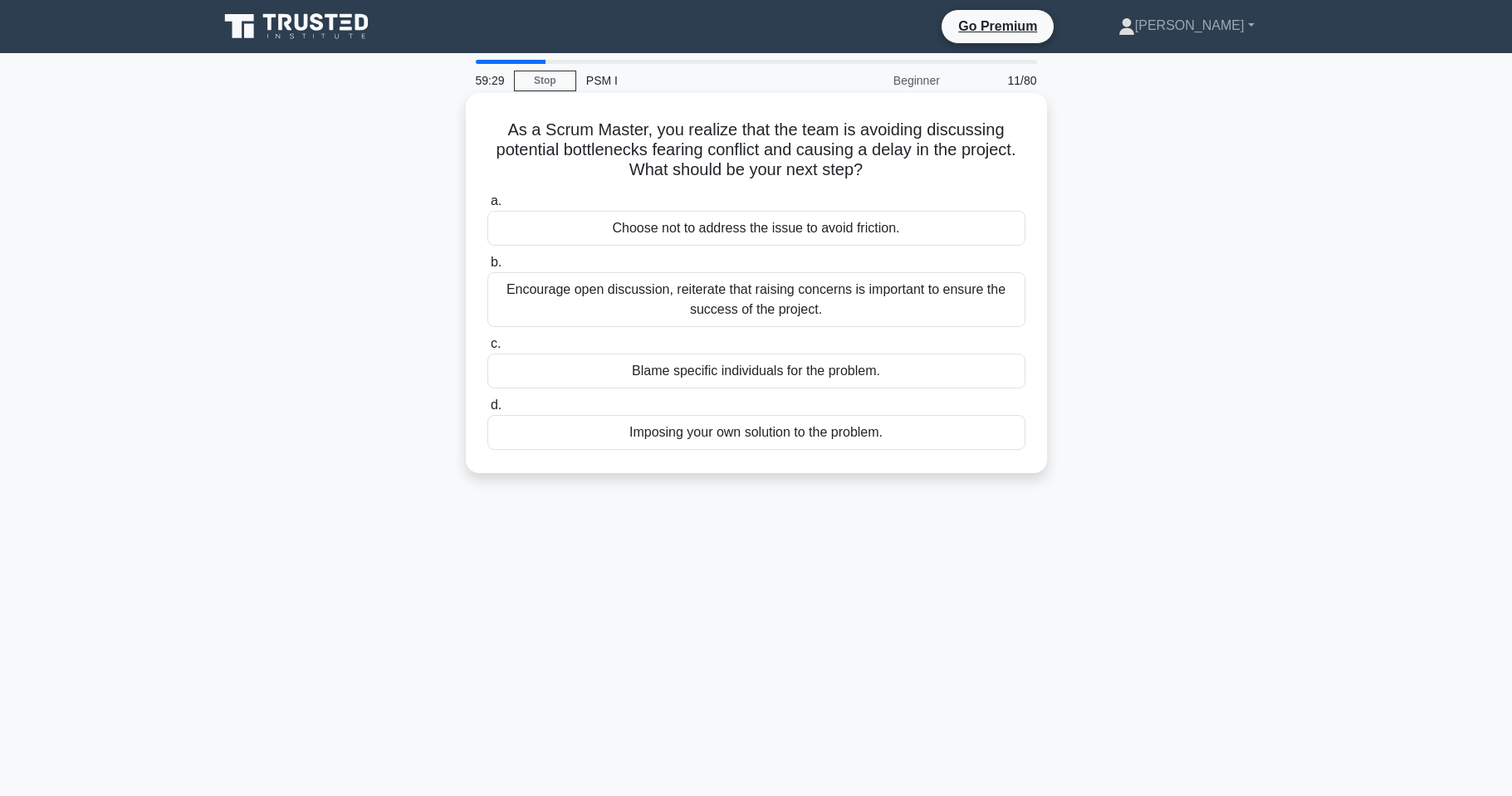
click at [618, 376] on div "Blame specific individuals for the problem." at bounding box center [756, 371] width 538 height 35
click at [488, 350] on input "c. Blame specific individuals for the problem." at bounding box center [488, 344] width 0 height 11
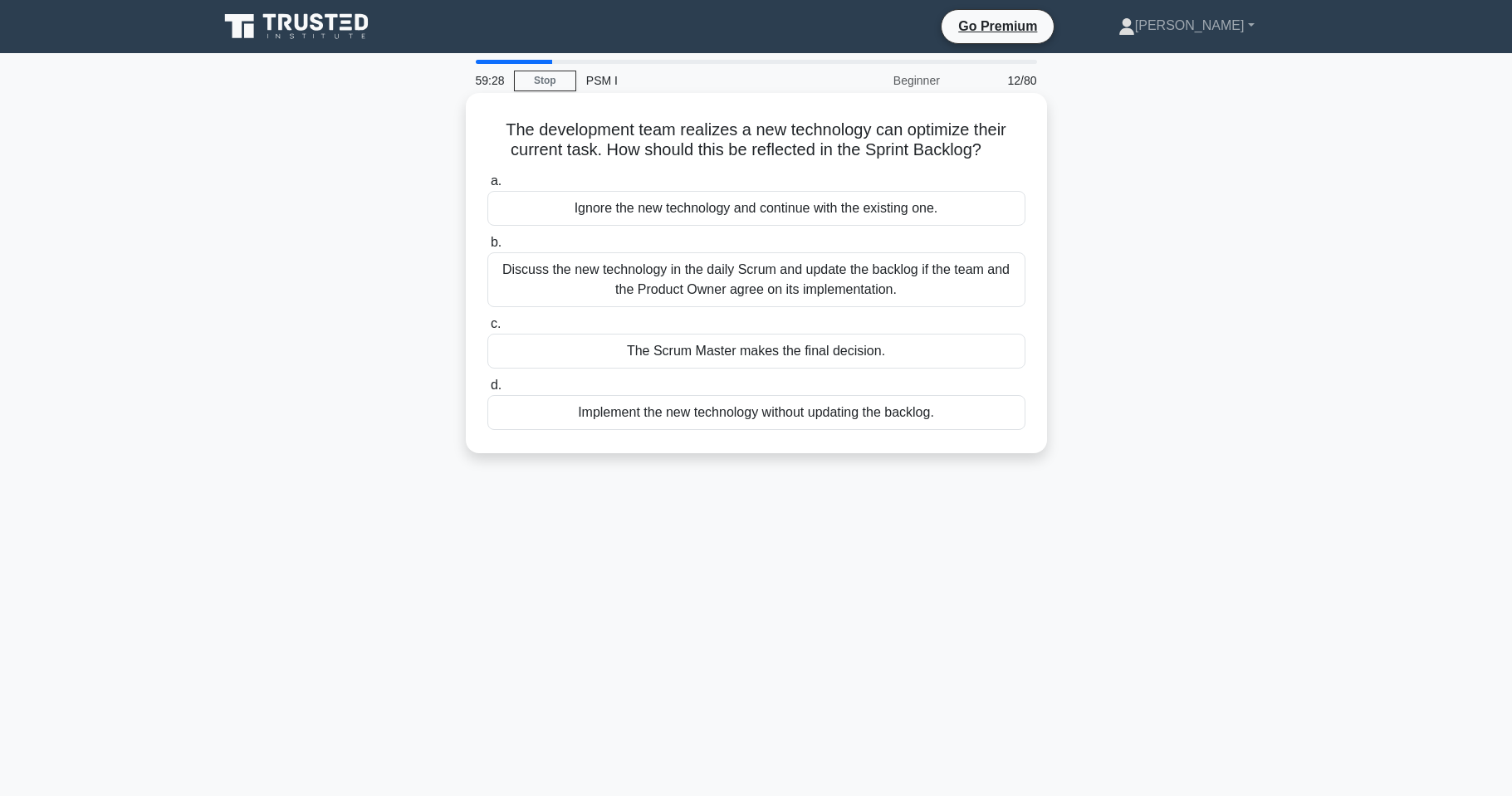
click at [613, 415] on div "Implement the new technology without updating the backlog." at bounding box center [756, 412] width 538 height 35
click at [488, 391] on input "d. Implement the new technology without updating the backlog." at bounding box center [488, 385] width 0 height 11
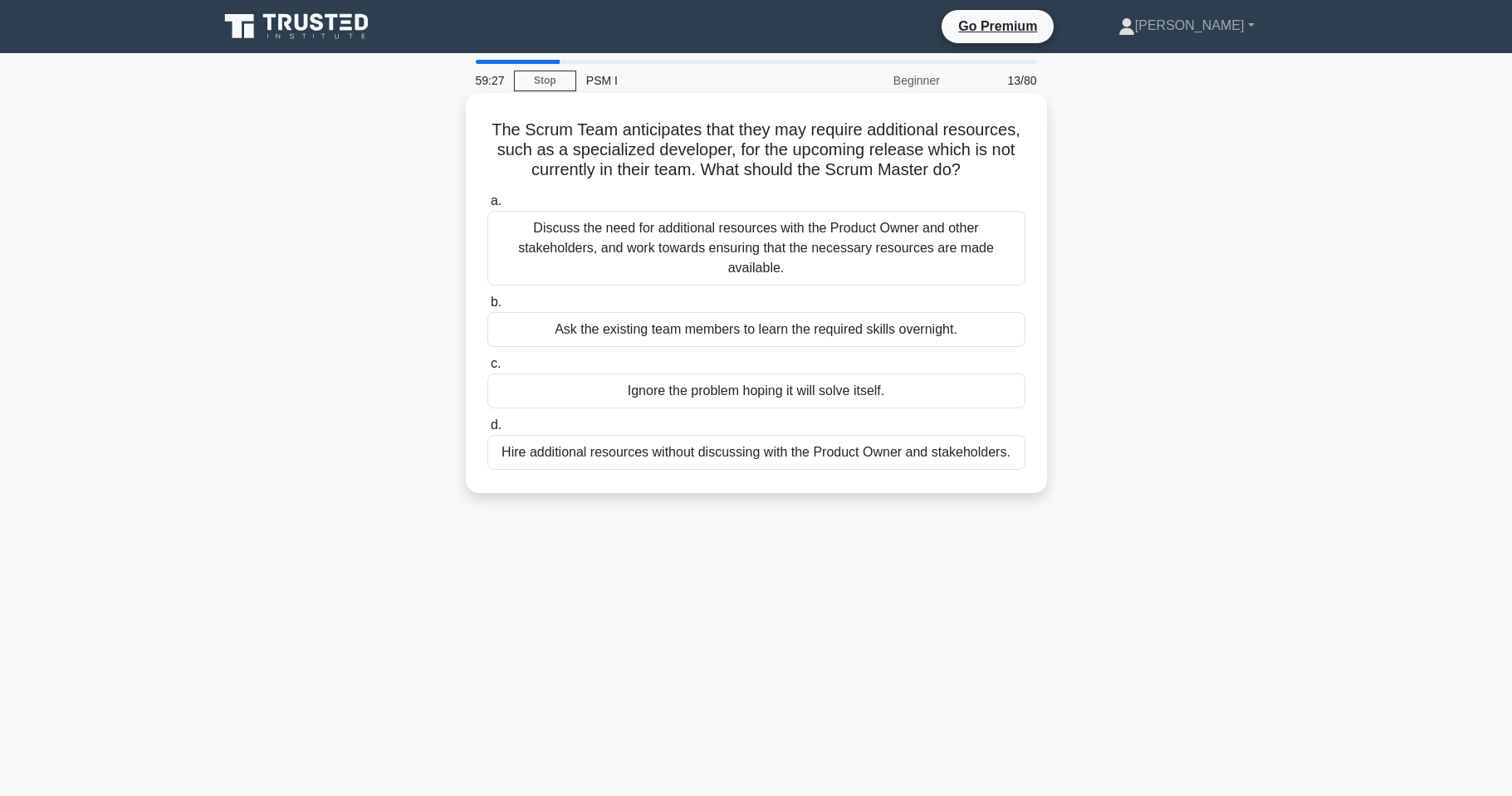
click at [623, 338] on div "Ask the existing team members to learn the required skills overnight." at bounding box center [756, 329] width 538 height 35
click at [488, 308] on input "b. Ask the existing team members to learn the required skills overnight." at bounding box center [488, 302] width 0 height 11
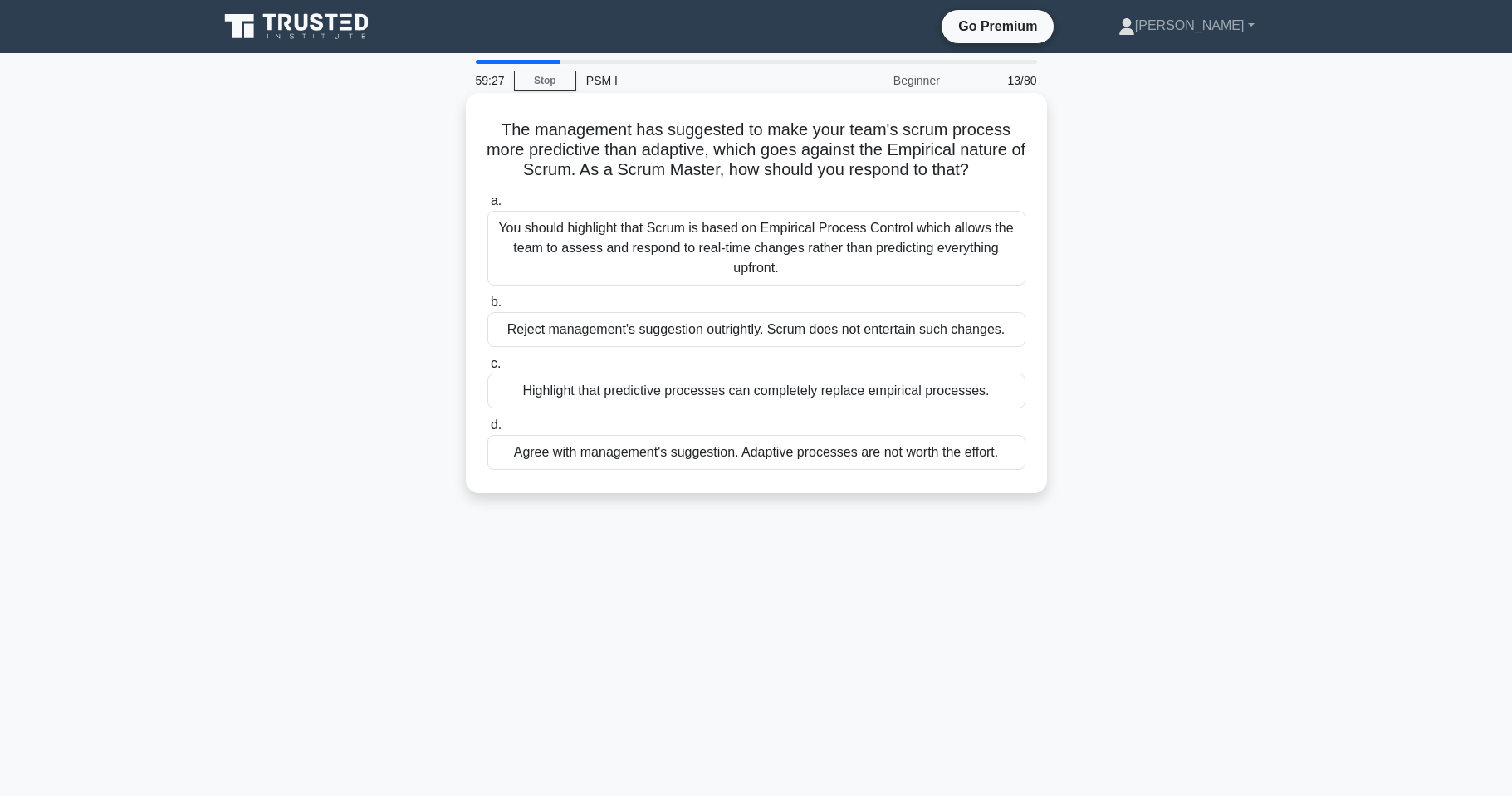
click at [645, 249] on div "You should highlight that Scrum is based on Empirical Process Control which all…" at bounding box center [756, 247] width 538 height 74
click at [488, 207] on input "a. You should highlight that Scrum is based on Empirical Process Control which …" at bounding box center [488, 201] width 0 height 11
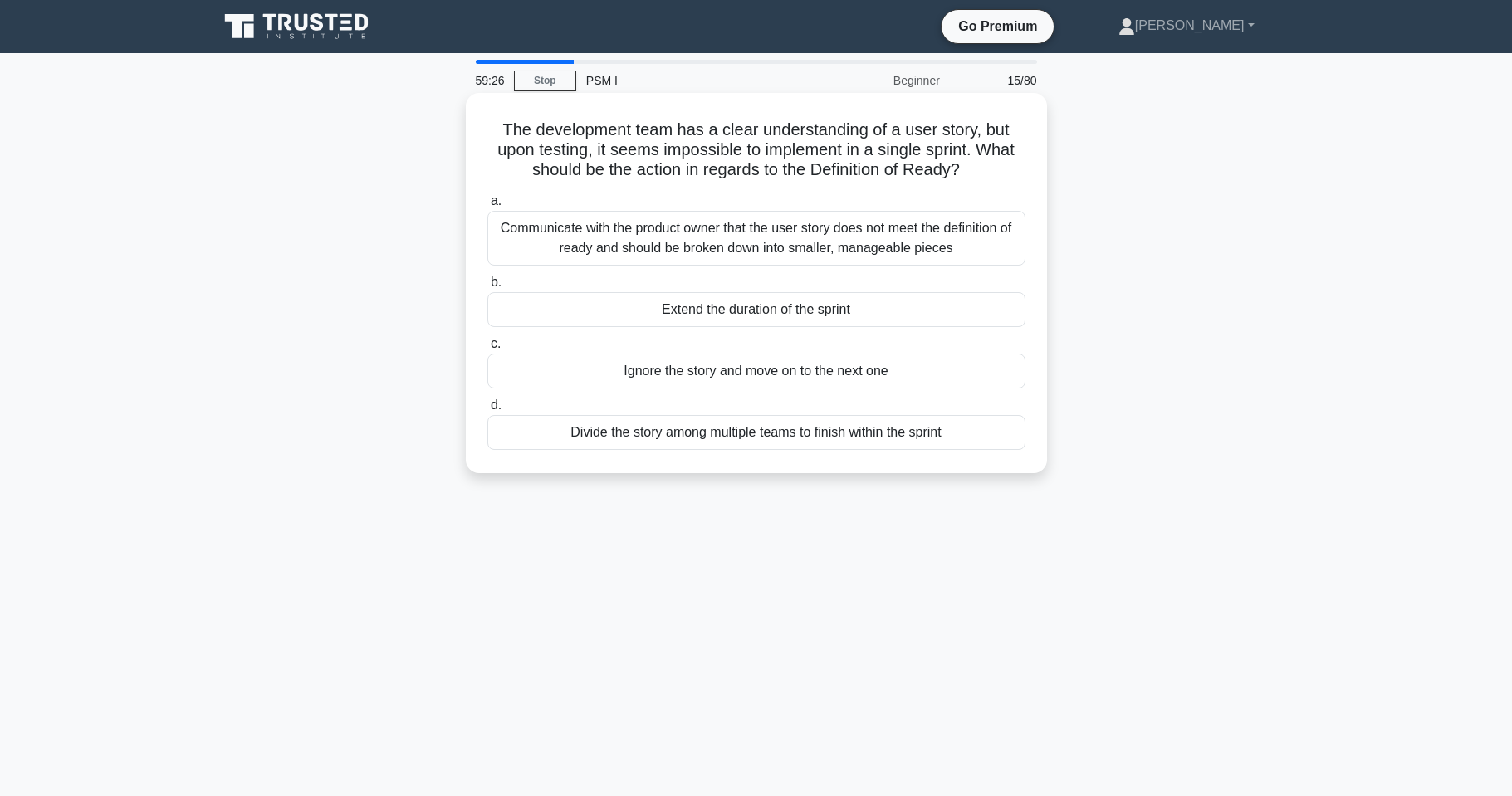
click at [635, 324] on div "Extend the duration of the sprint" at bounding box center [756, 310] width 538 height 35
click at [488, 288] on input "b. Extend the duration of the sprint" at bounding box center [488, 282] width 0 height 11
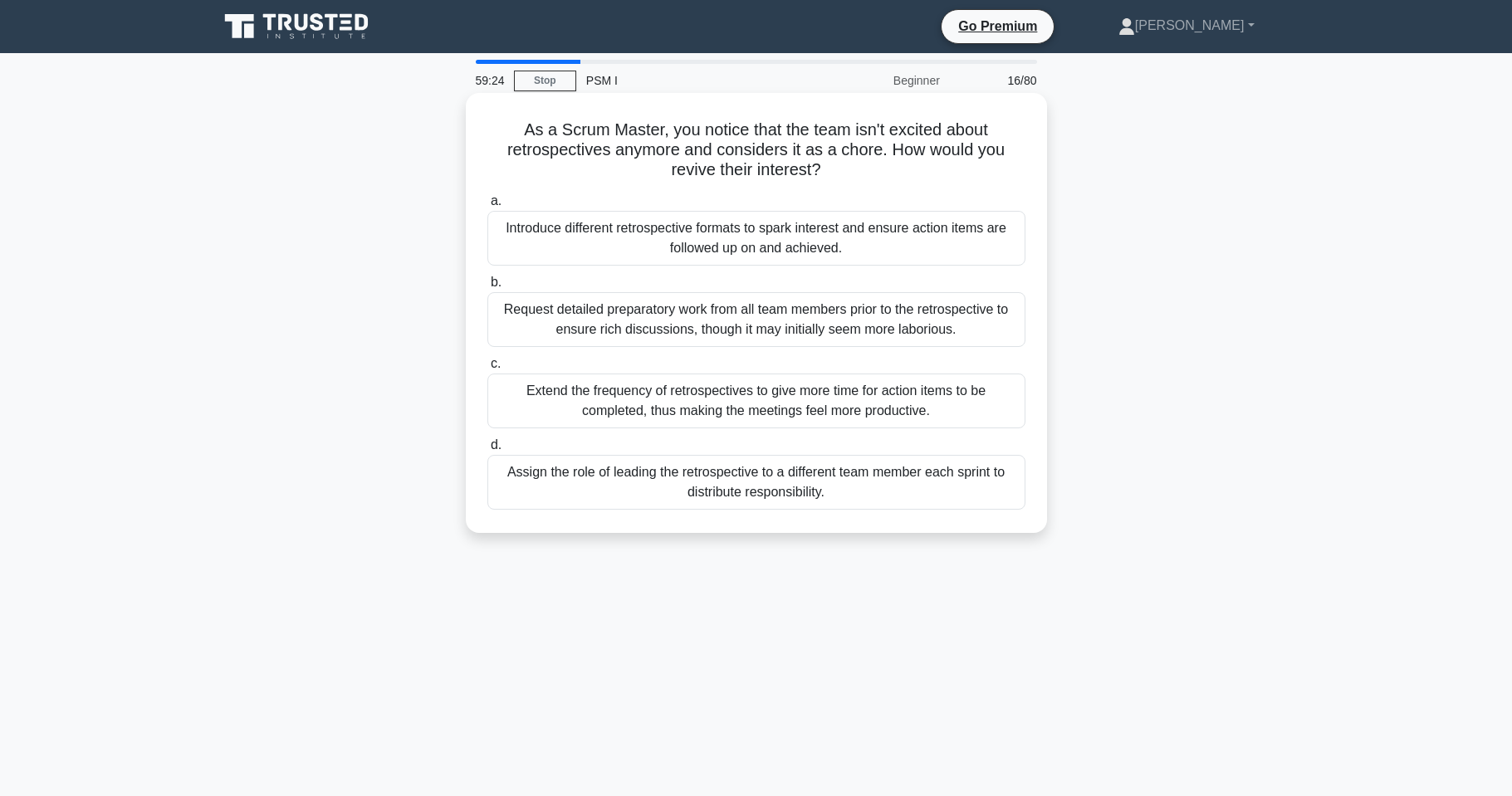
click at [618, 393] on div "Extend the frequency of retrospectives to give more time for action items to be…" at bounding box center [756, 401] width 538 height 55
click at [488, 370] on input "c. Extend the frequency of retrospectives to give more time for action items to…" at bounding box center [488, 363] width 0 height 11
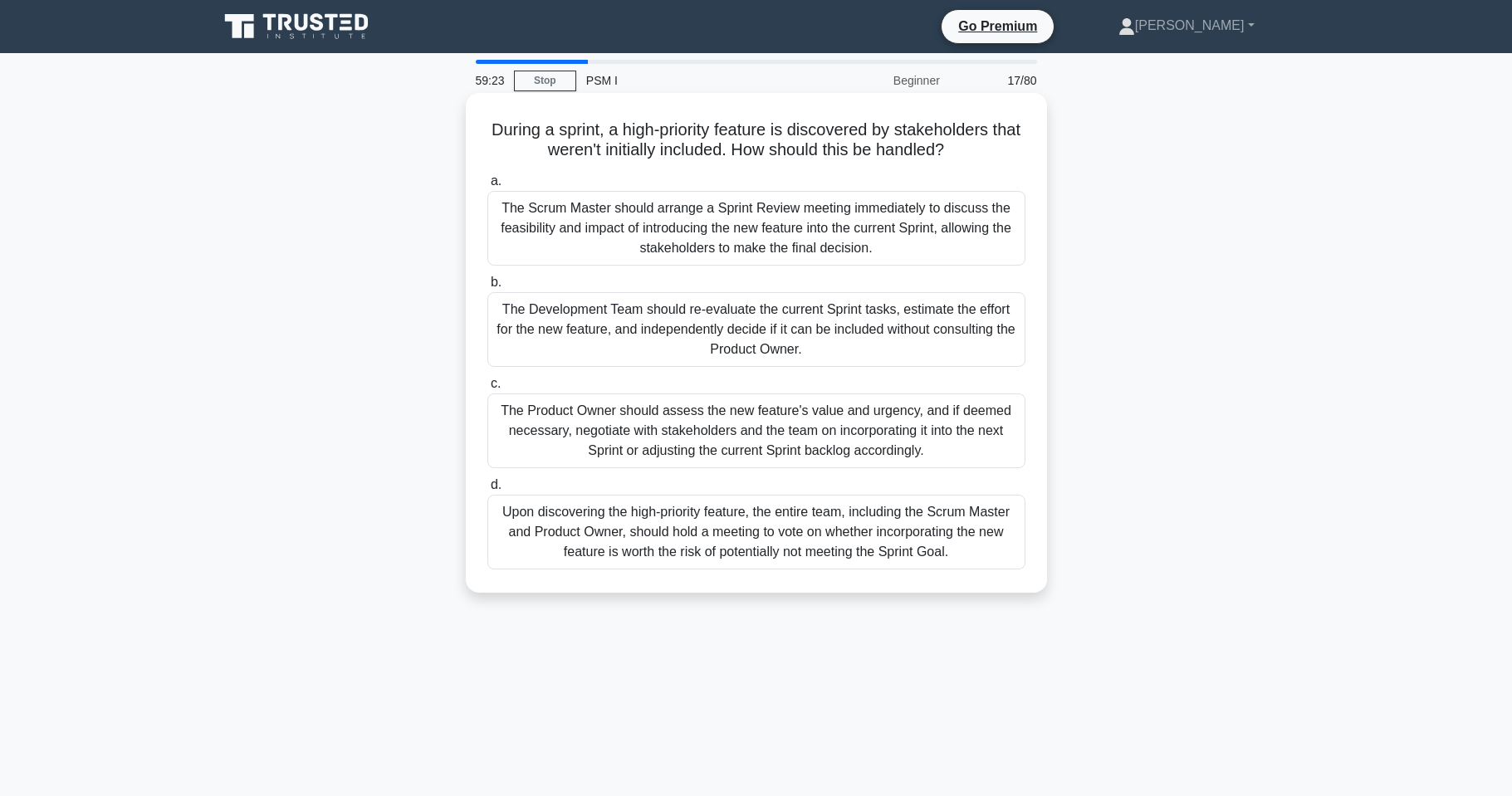
click at [620, 380] on label "c. The Product Owner should assess the new feature's value and urgency, and if …" at bounding box center [756, 421] width 538 height 95
click at [488, 380] on input "c. The Product Owner should assess the new feature's value and urgency, and if …" at bounding box center [488, 384] width 0 height 11
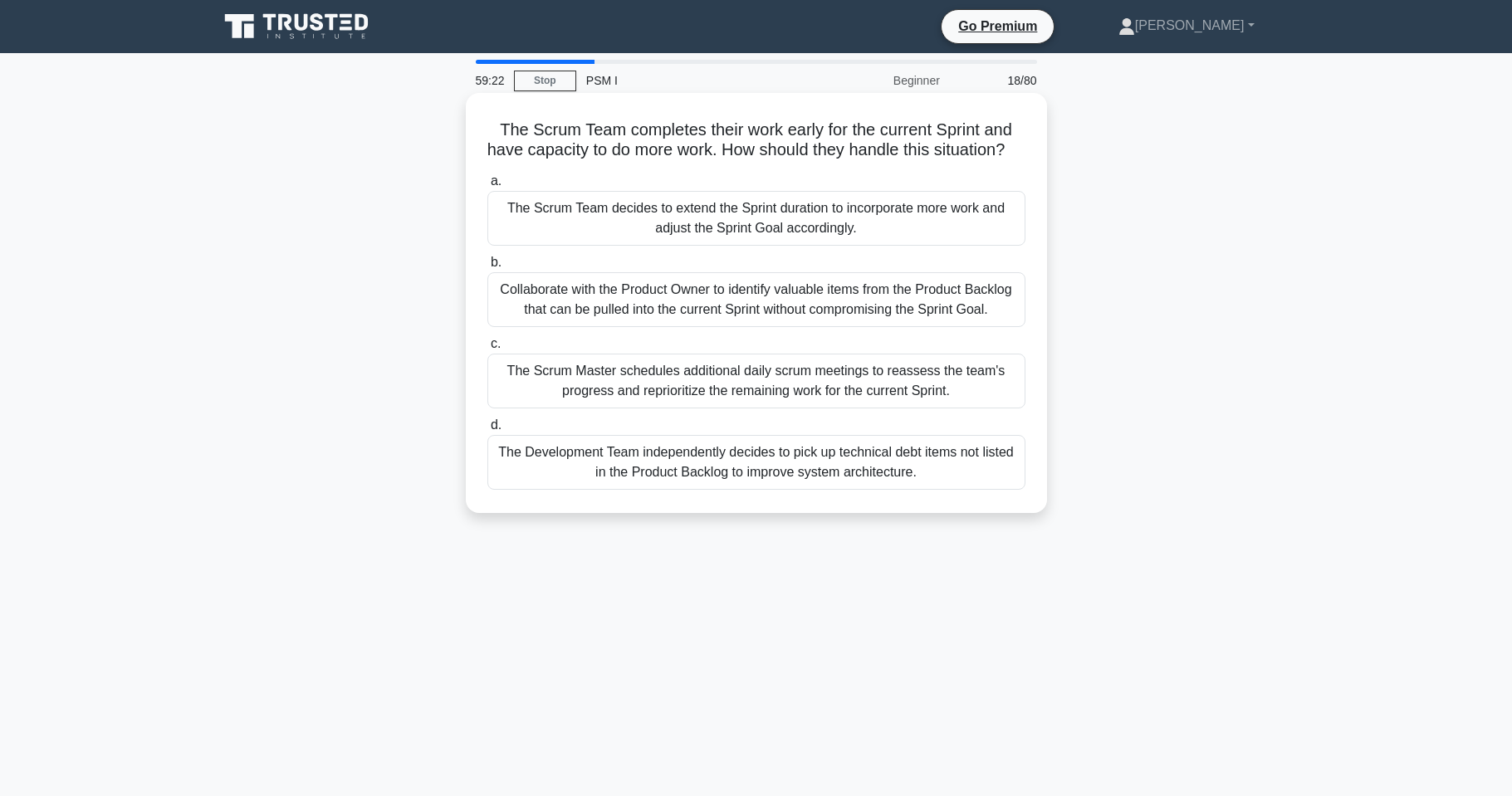
click at [620, 386] on div "The Scrum Master schedules additional daily scrum meetings to reassess the team…" at bounding box center [756, 381] width 538 height 55
click at [488, 350] on input "c. The Scrum Master schedules additional daily scrum meetings to reassess the t…" at bounding box center [488, 344] width 0 height 11
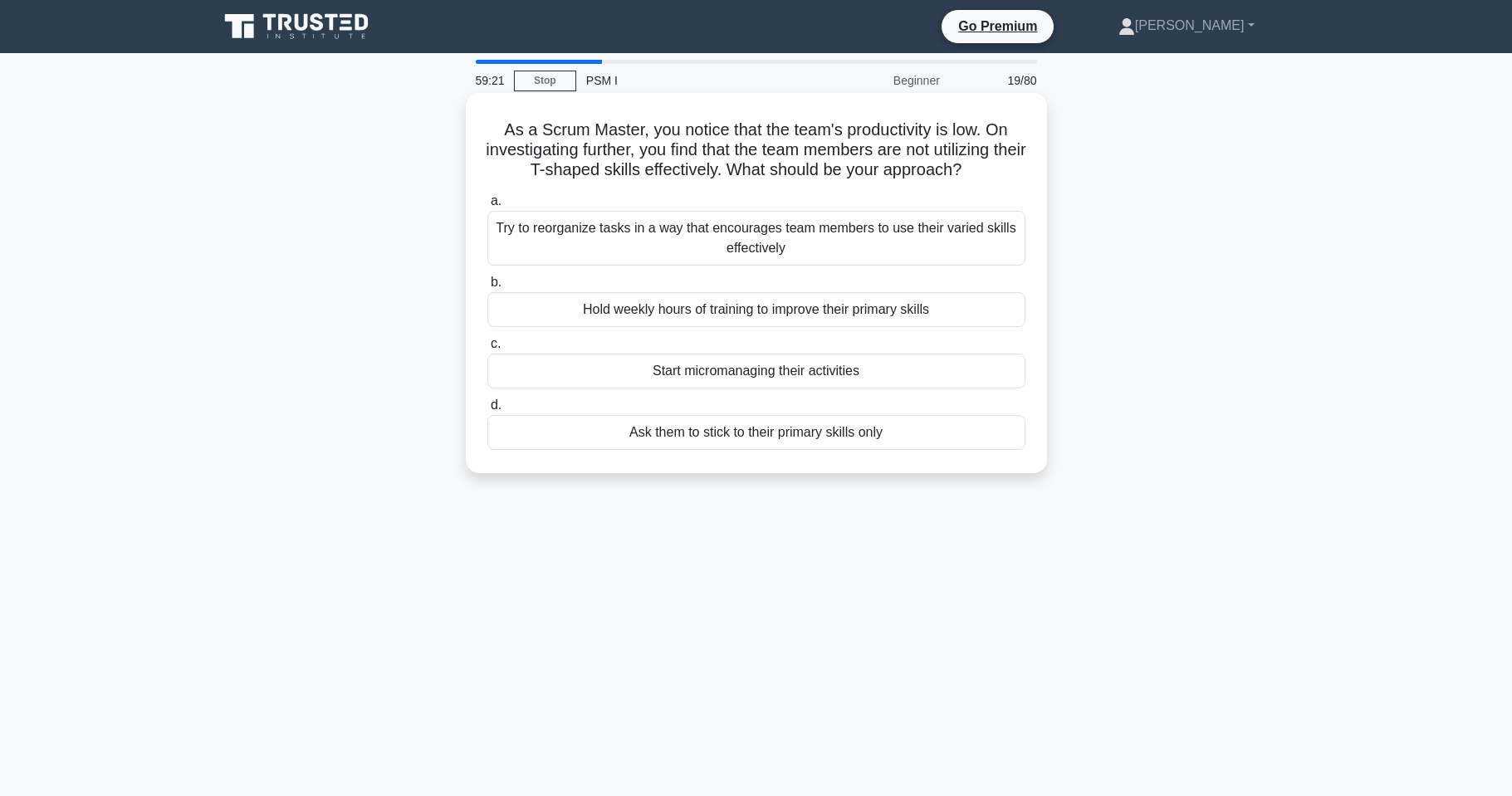
click at [620, 378] on div "Start micromanaging their activities" at bounding box center [756, 371] width 538 height 35
click at [488, 350] on input "c. Start micromanaging their activities" at bounding box center [488, 344] width 0 height 11
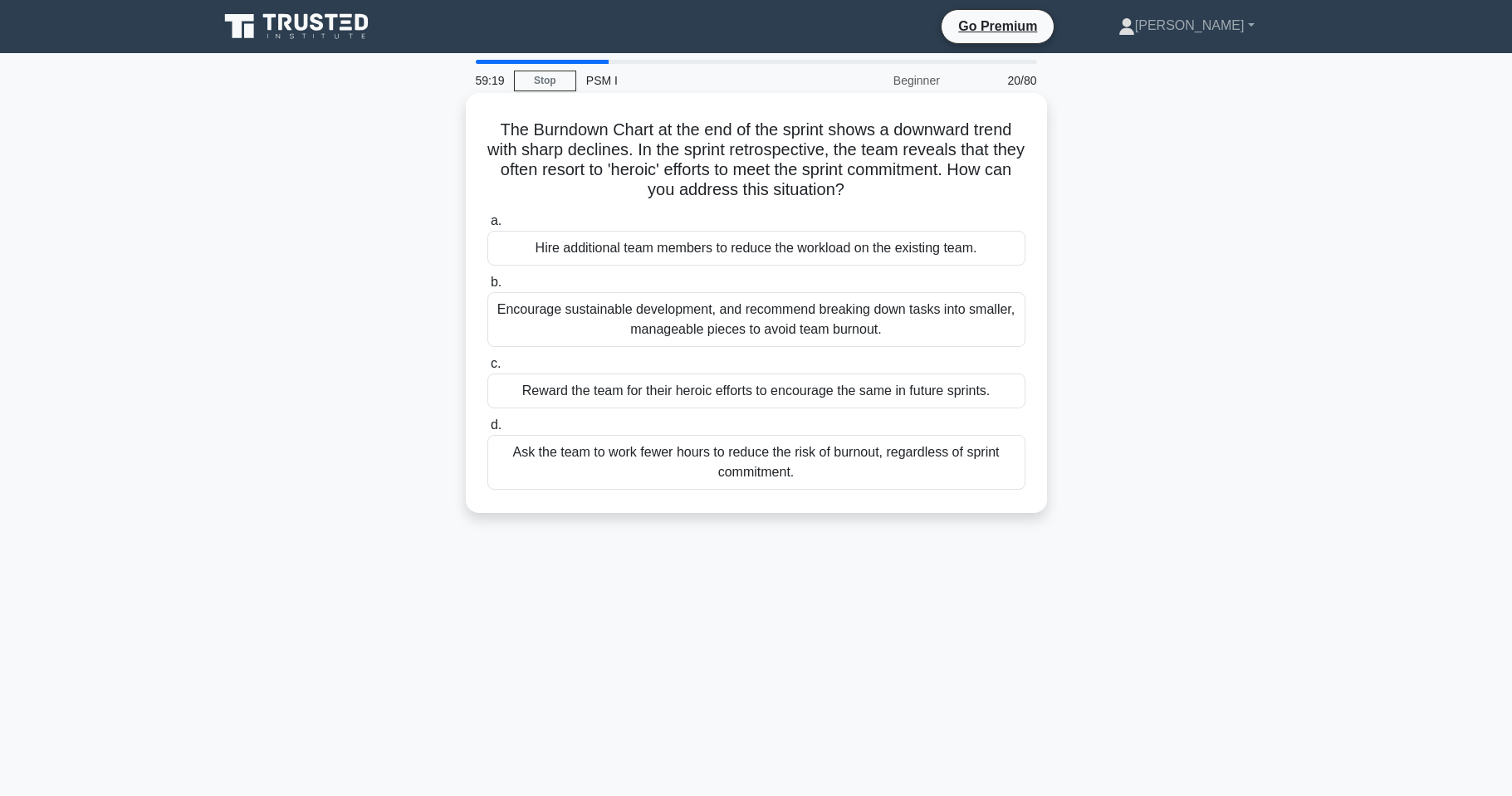
drag, startPoint x: 621, startPoint y: 387, endPoint x: 631, endPoint y: 383, distance: 10.8
click at [631, 383] on div "Reward the team for their heroic efforts to encourage the same in future sprint…" at bounding box center [756, 391] width 538 height 35
click at [488, 370] on input "c. Reward the team for their heroic efforts to encourage the same in future spr…" at bounding box center [488, 363] width 0 height 11
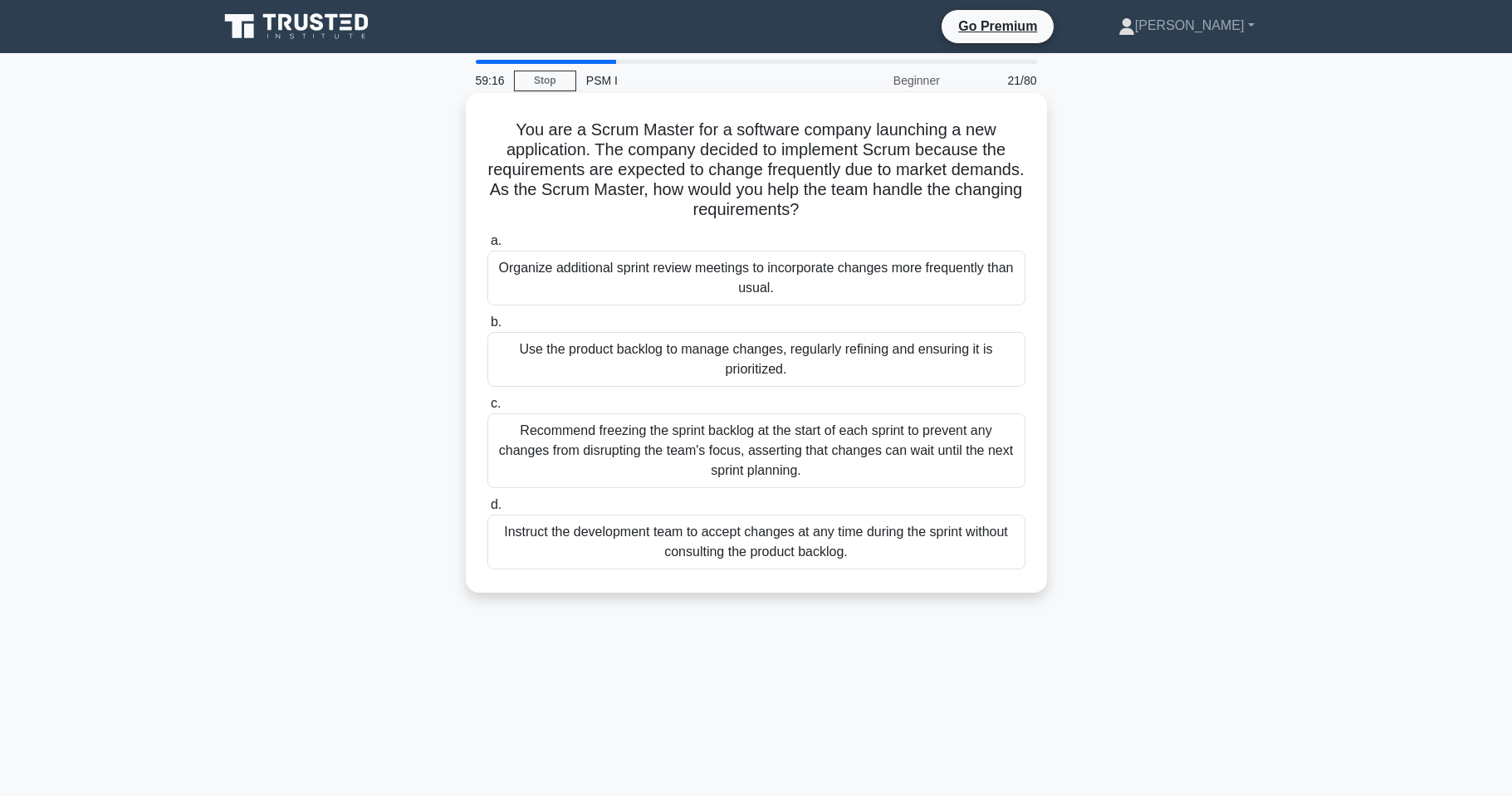
drag, startPoint x: 666, startPoint y: 275, endPoint x: 647, endPoint y: 281, distance: 19.9
click at [648, 280] on div "Organize additional sprint review meetings to incorporate changes more frequent…" at bounding box center [756, 278] width 538 height 55
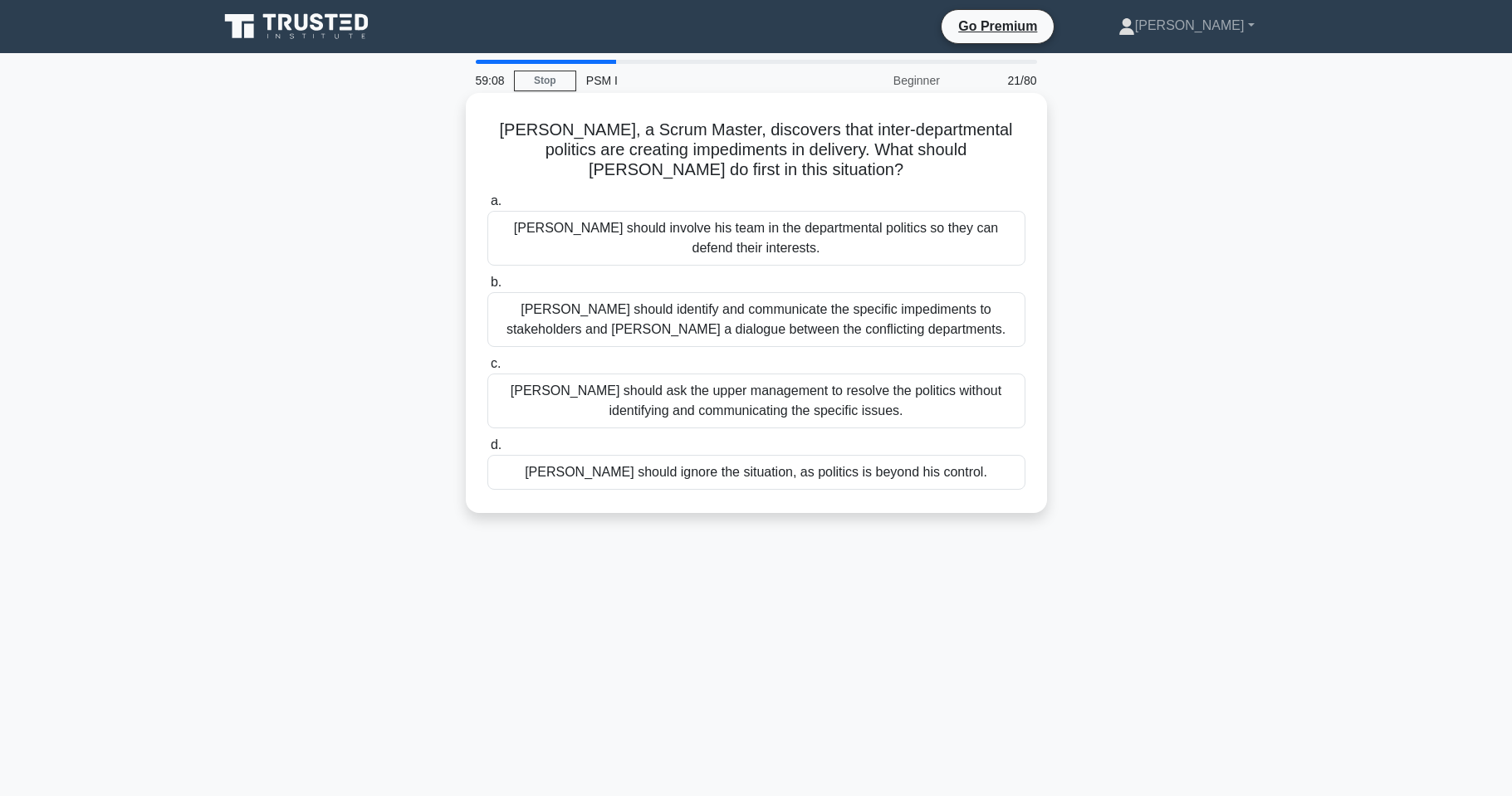
click at [778, 402] on div "[PERSON_NAME] should ask the upper management to resolve the politics without i…" at bounding box center [756, 401] width 538 height 55
click at [488, 370] on input "[PERSON_NAME] should ask the upper management to resolve the politics without i…" at bounding box center [488, 363] width 0 height 11
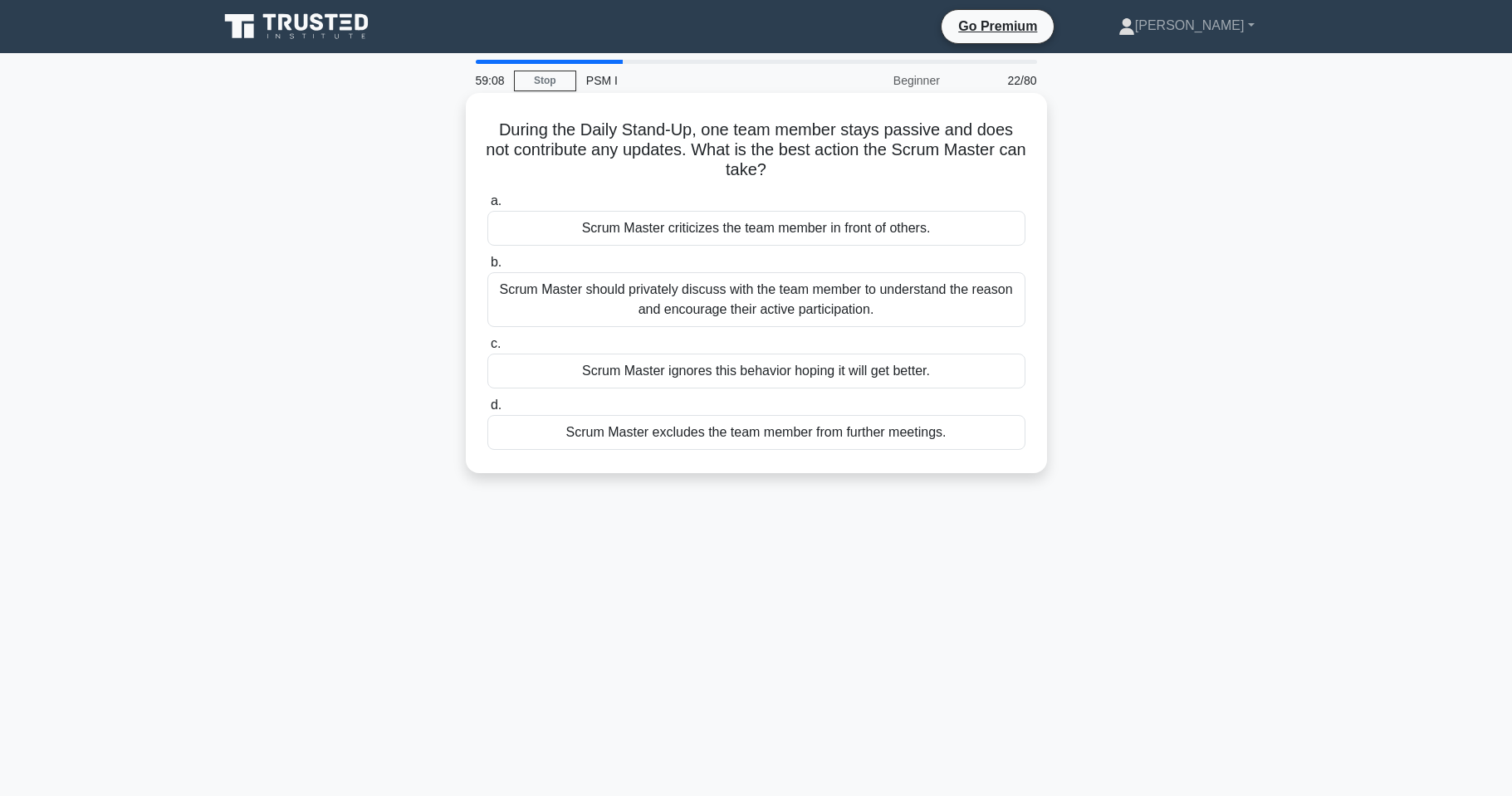
click at [781, 405] on label "d. Scrum Master excludes the team member from further meetings." at bounding box center [756, 422] width 538 height 55
click at [488, 405] on input "d. Scrum Master excludes the team member from further meetings." at bounding box center [488, 405] width 0 height 11
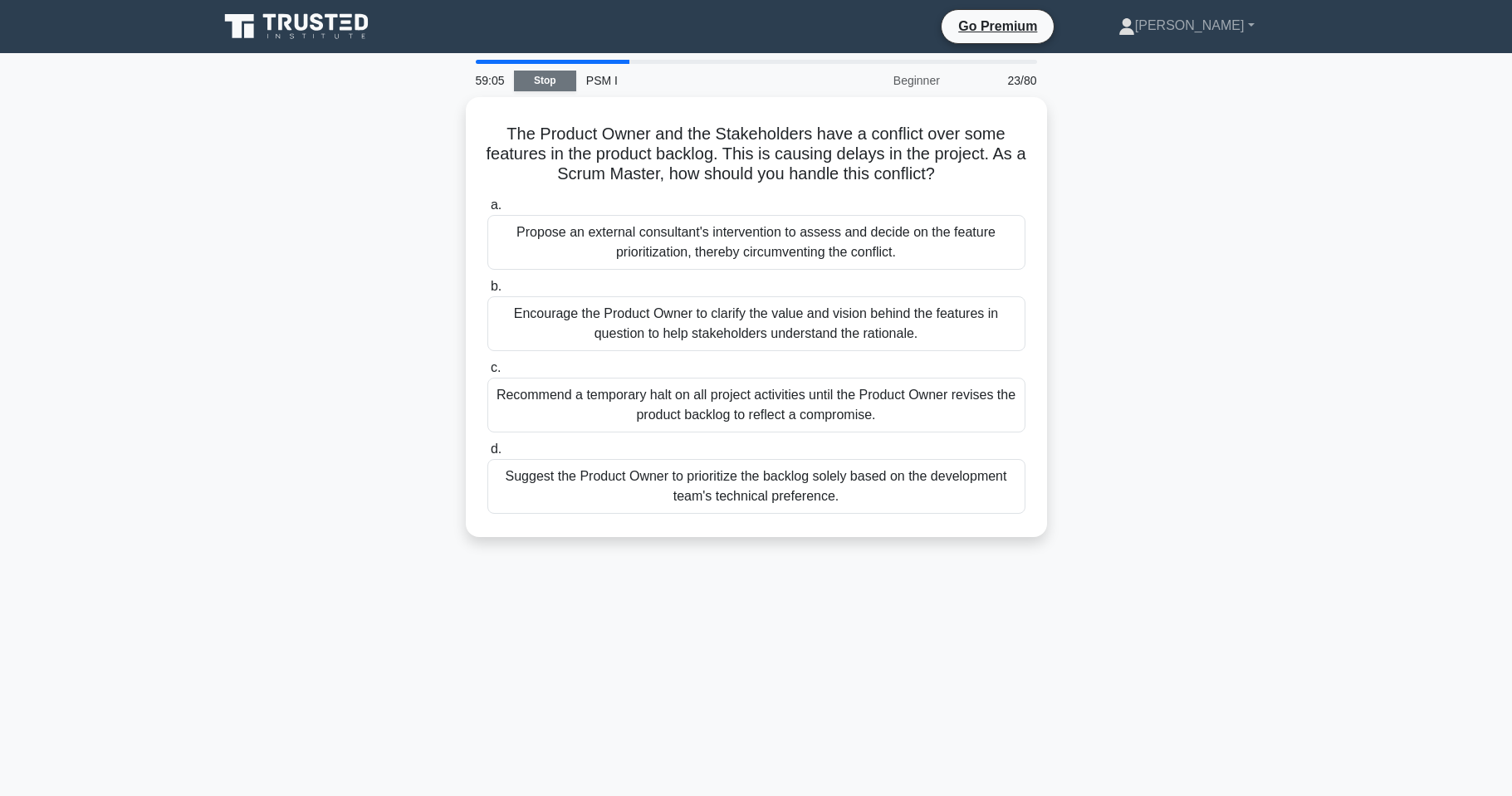
click at [540, 80] on link "Stop" at bounding box center [545, 80] width 62 height 20
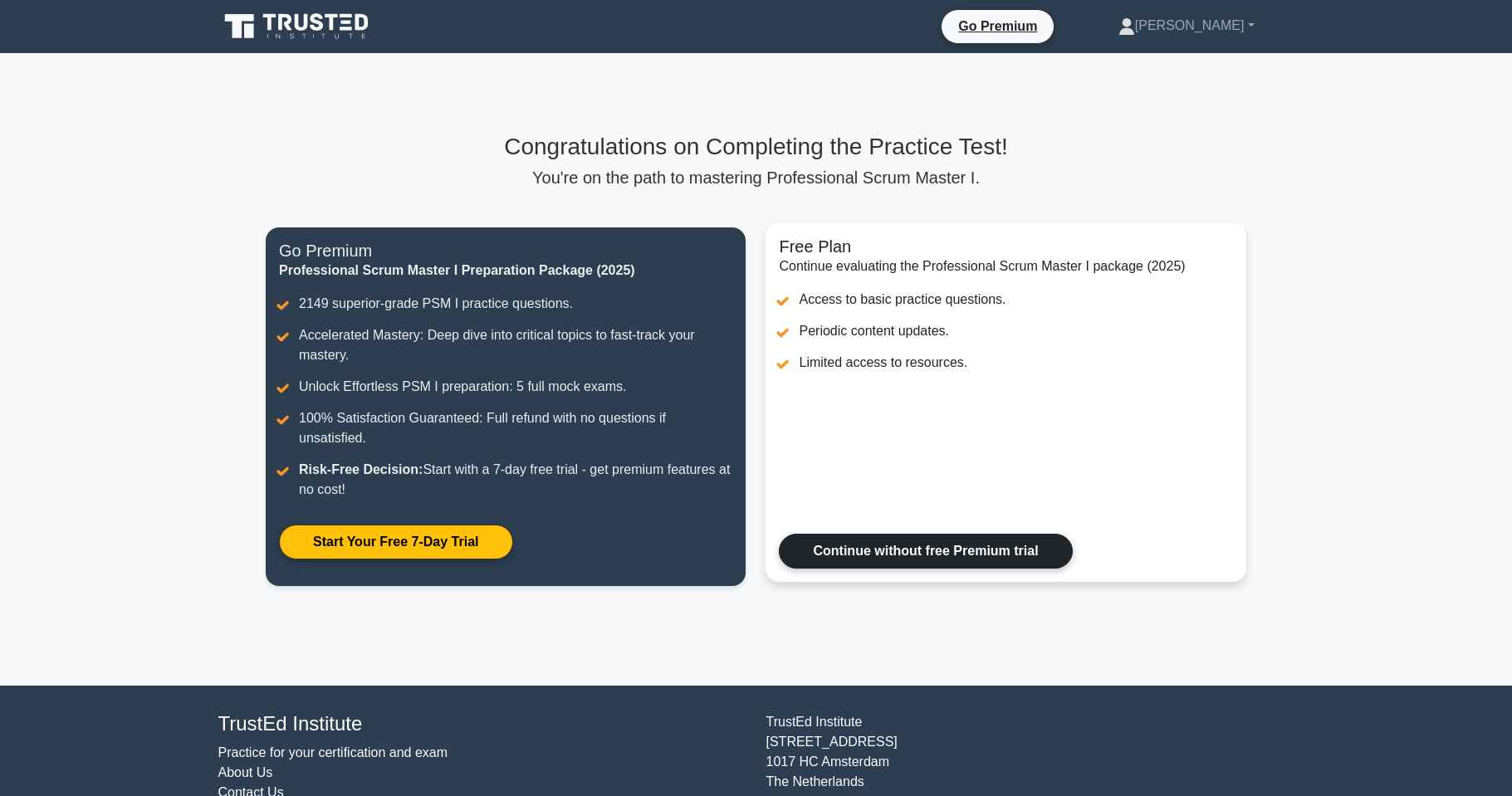
click at [975, 553] on link "Continue without free Premium trial" at bounding box center [925, 552] width 293 height 35
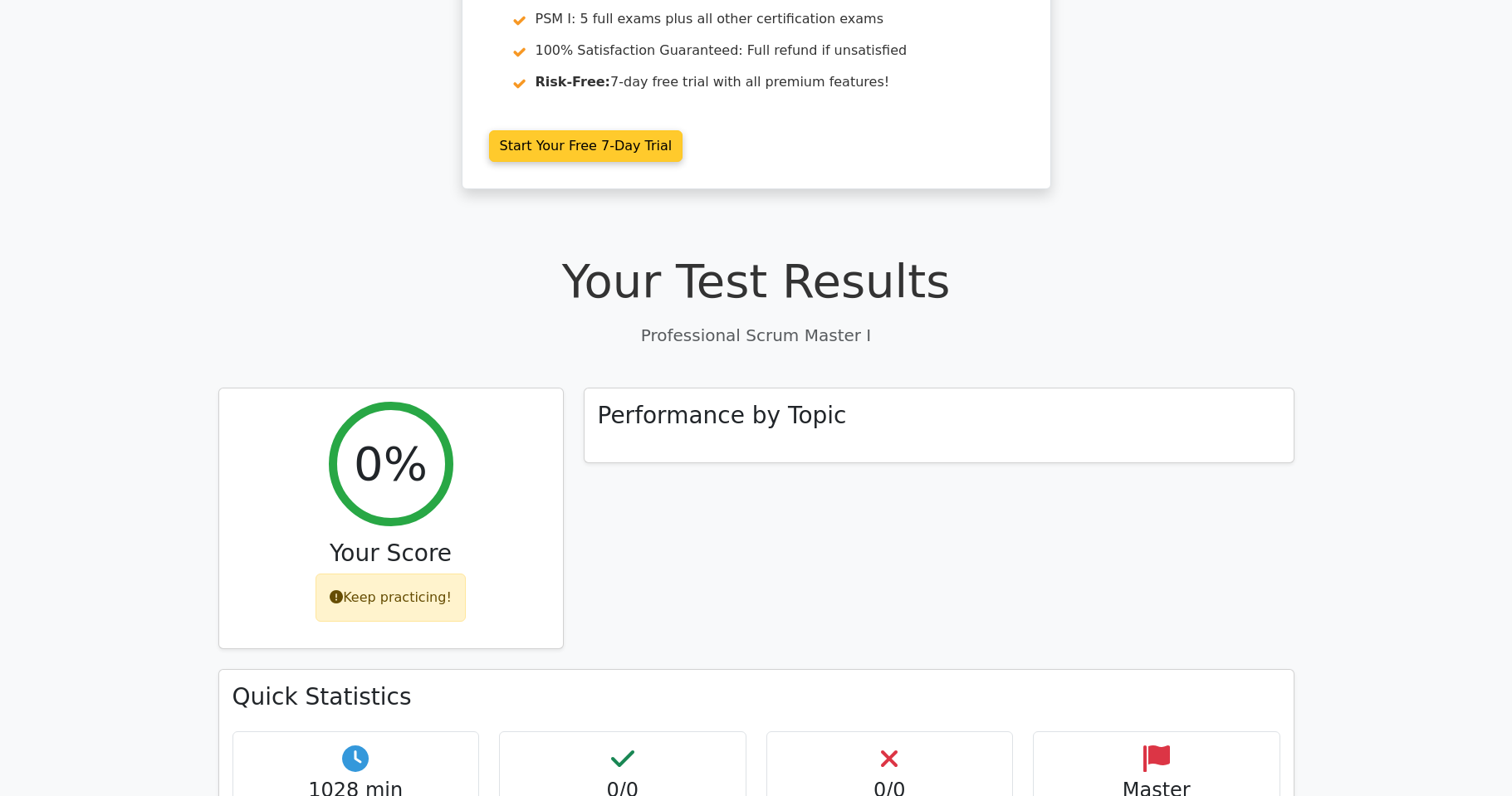
scroll to position [222, 0]
